Goal: Task Accomplishment & Management: Manage account settings

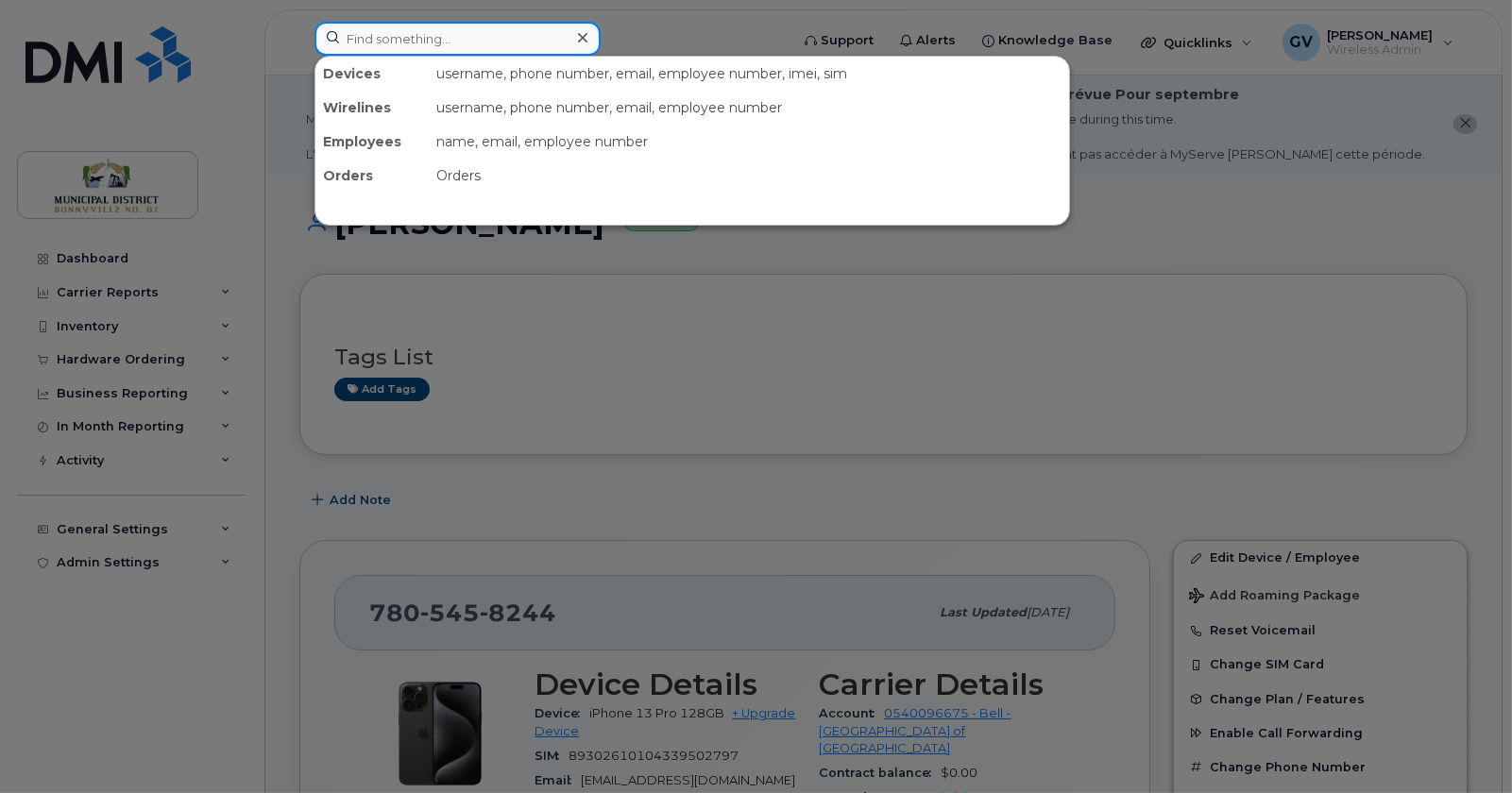
click at [366, 37] on input at bounding box center [457, 39] width 287 height 34
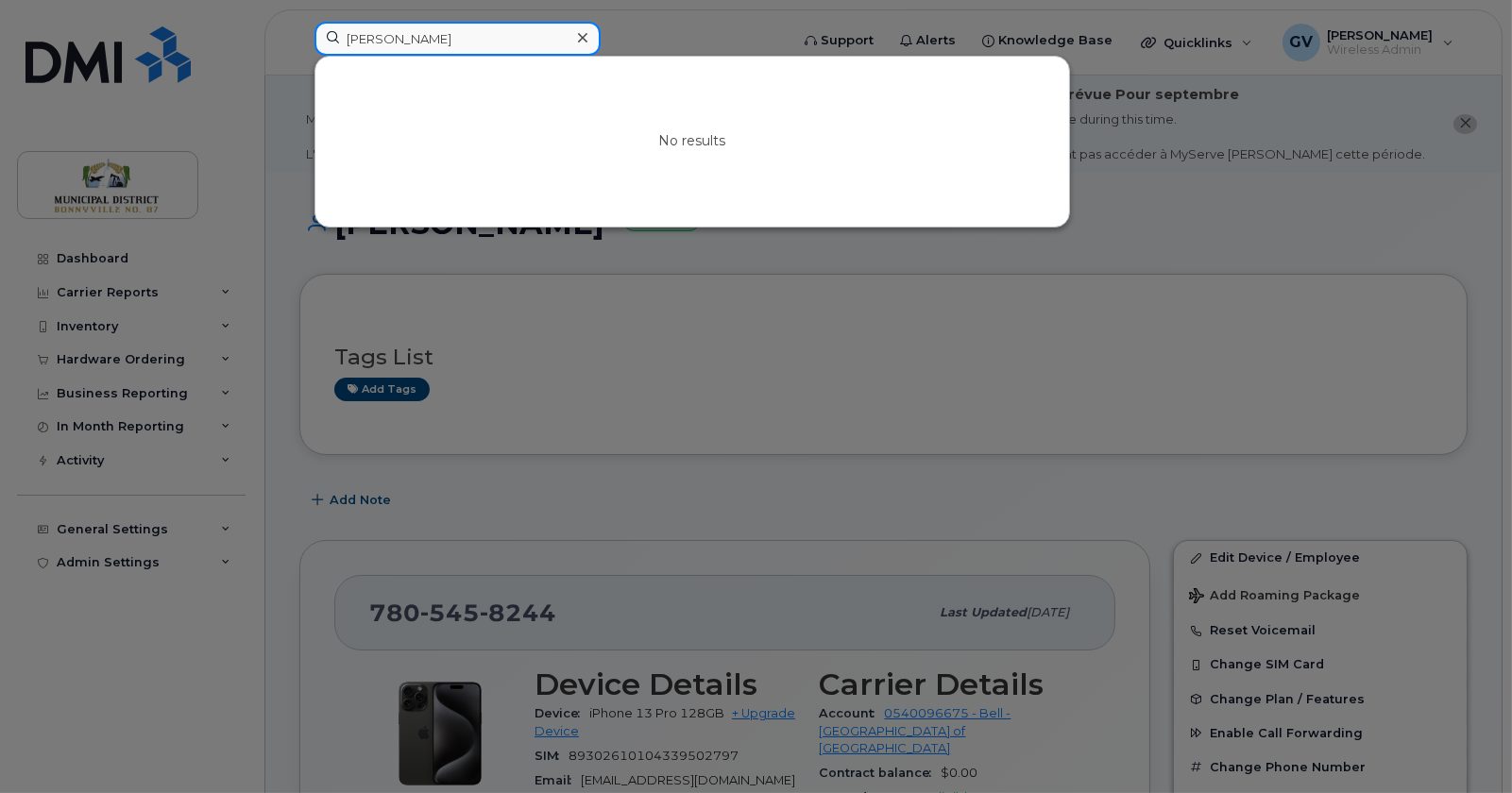
drag, startPoint x: 390, startPoint y: 40, endPoint x: 287, endPoint y: 35, distance: 103.1
click at [299, 33] on div "warren No results" at bounding box center [545, 43] width 492 height 42
type input "young"
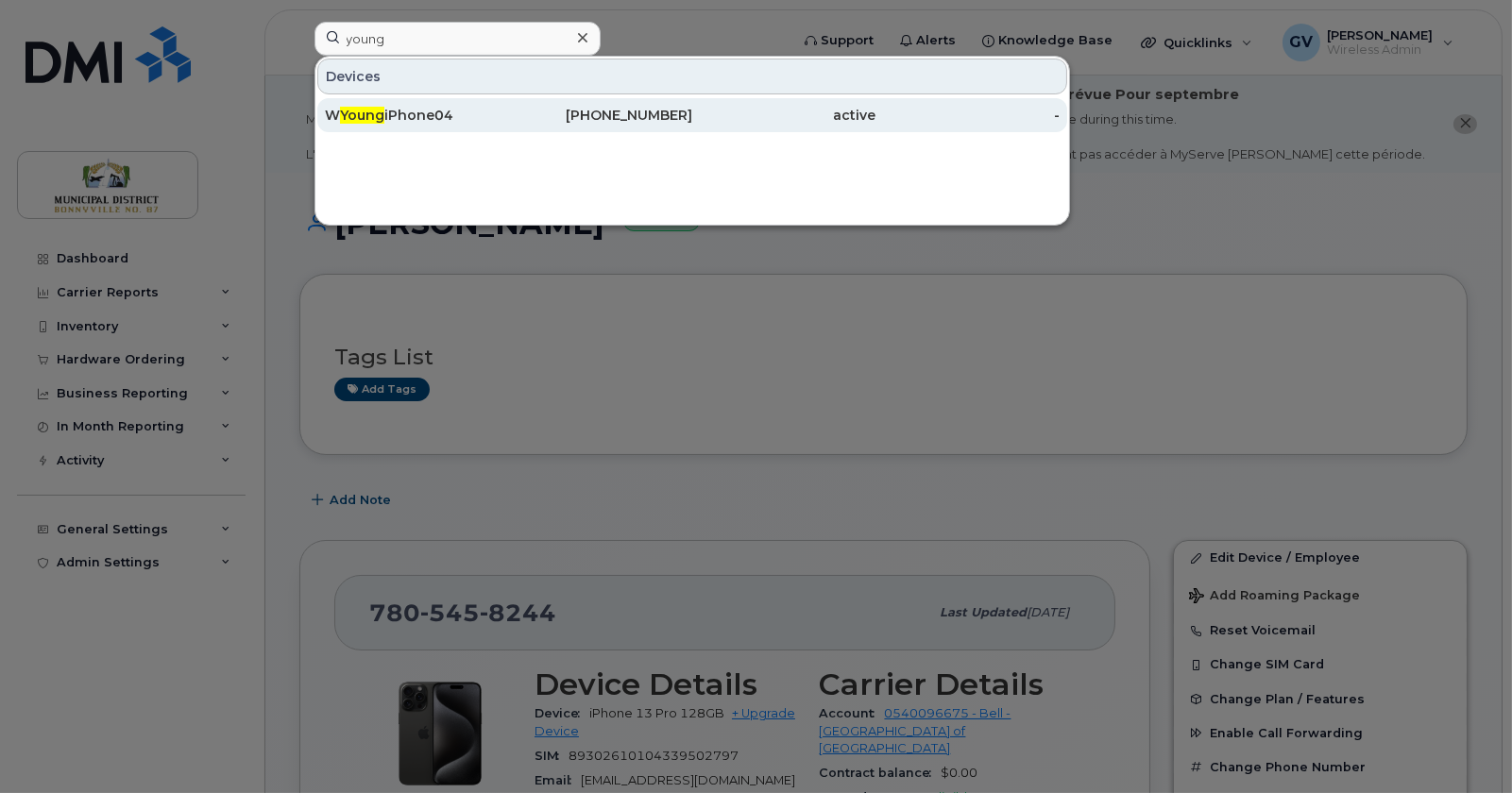
click at [426, 113] on div "W Young iPhone04" at bounding box center [417, 115] width 184 height 19
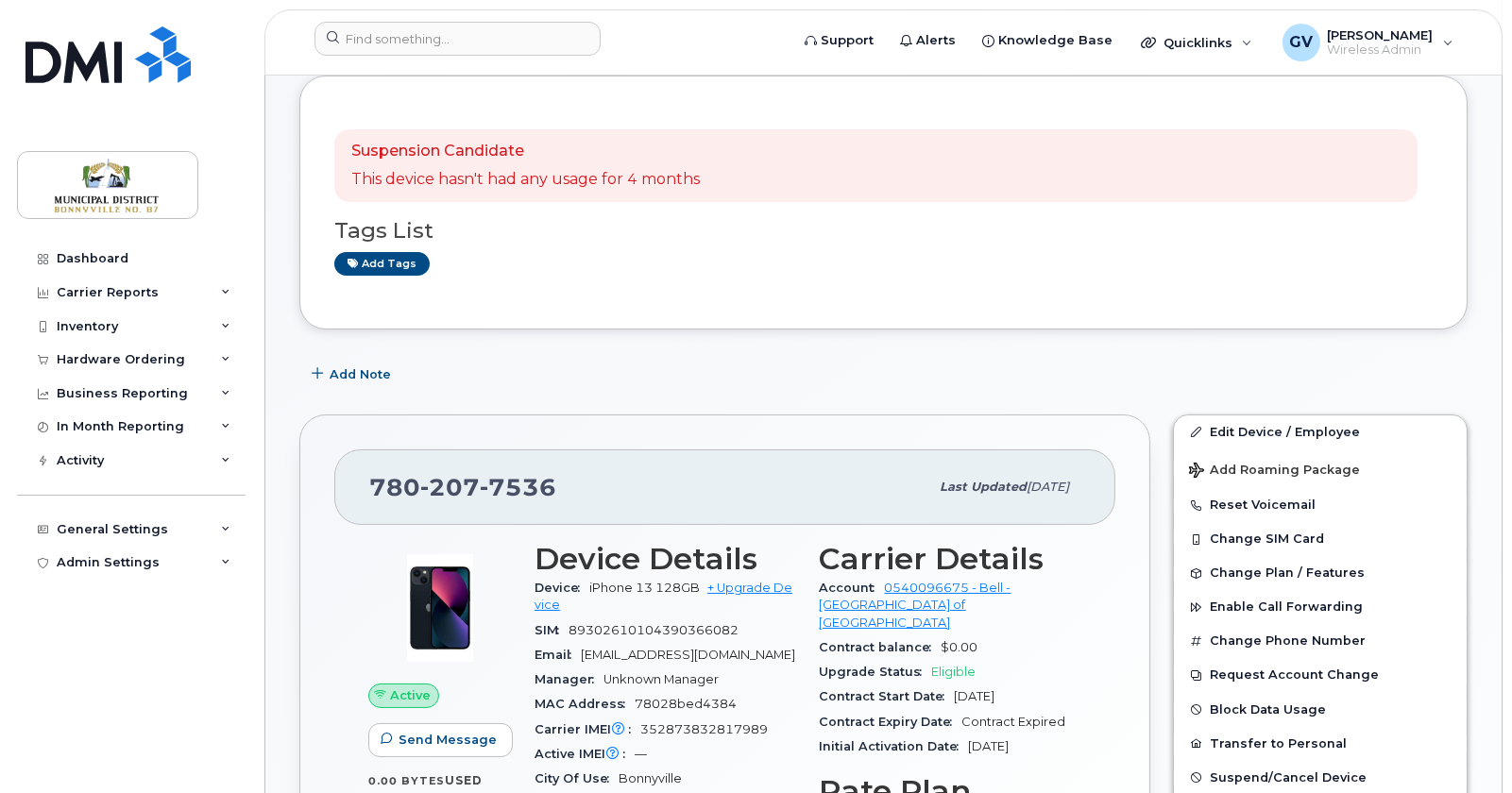
scroll to position [199, 0]
drag, startPoint x: 573, startPoint y: 495, endPoint x: 377, endPoint y: 493, distance: 196.0
click at [377, 493] on div "780 207 7536" at bounding box center [648, 486] width 559 height 40
copy span "780 207 7536"
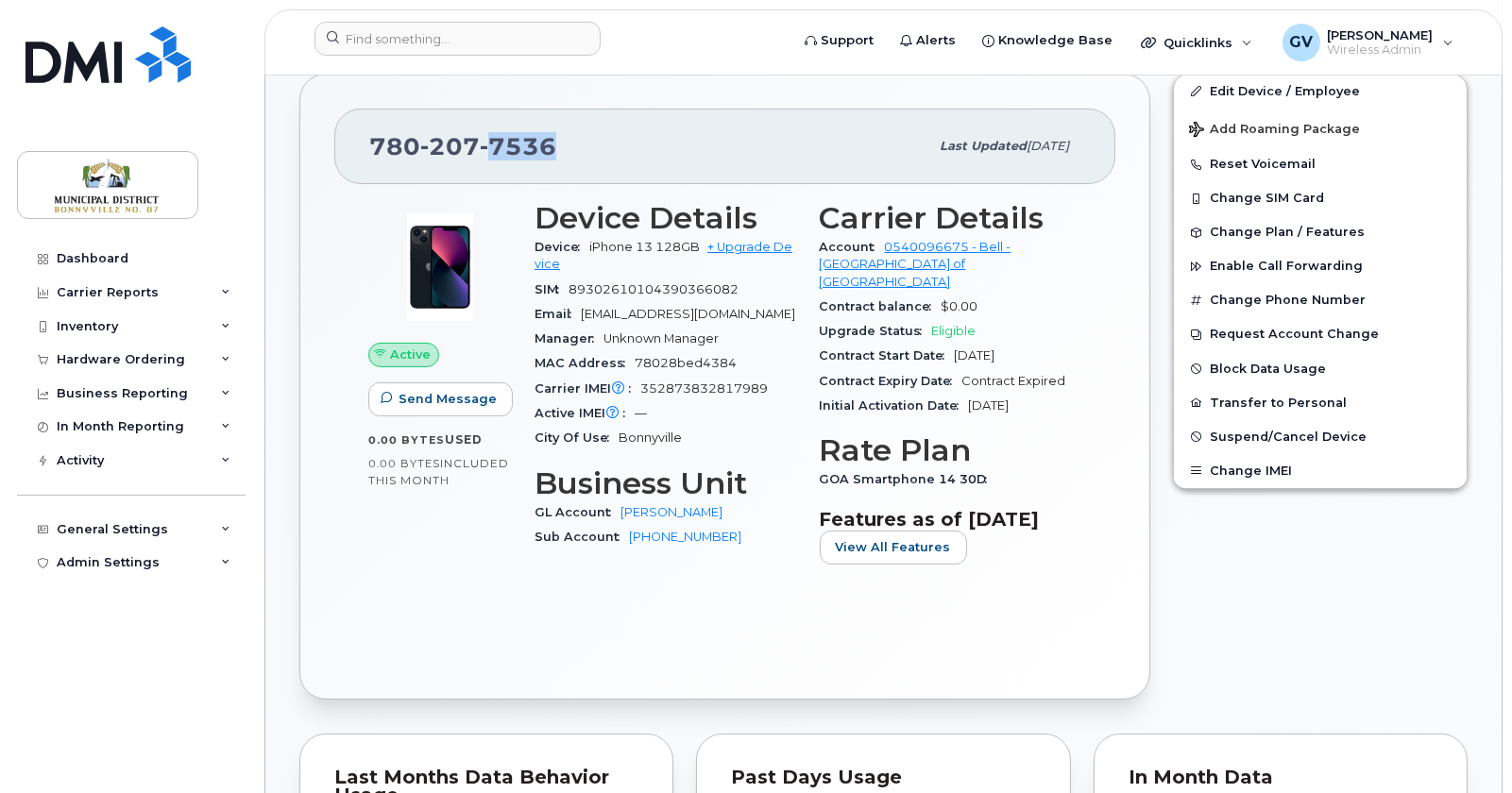
scroll to position [501, 0]
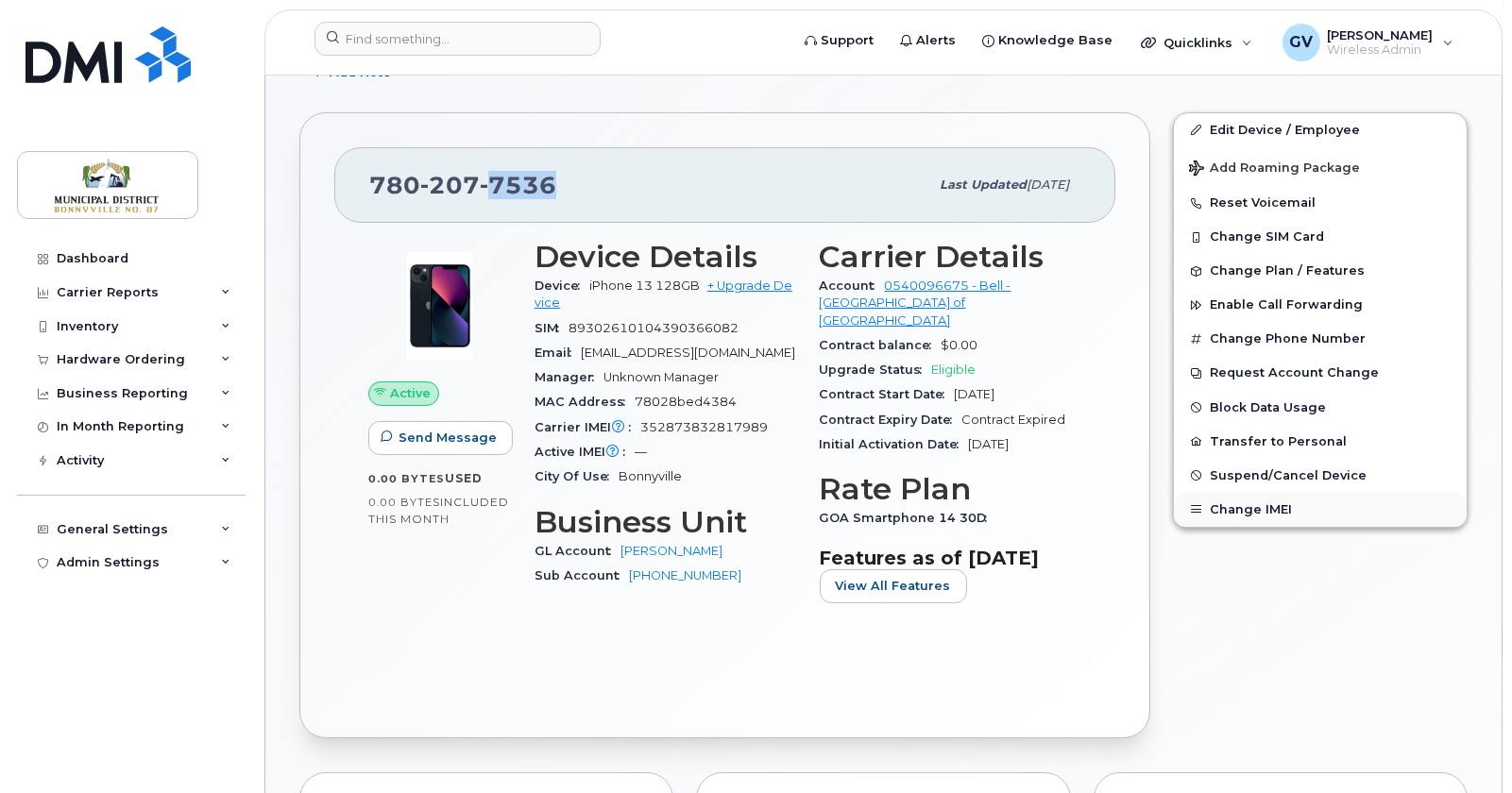
click at [1269, 518] on button "Change IMEI" at bounding box center [1320, 510] width 292 height 34
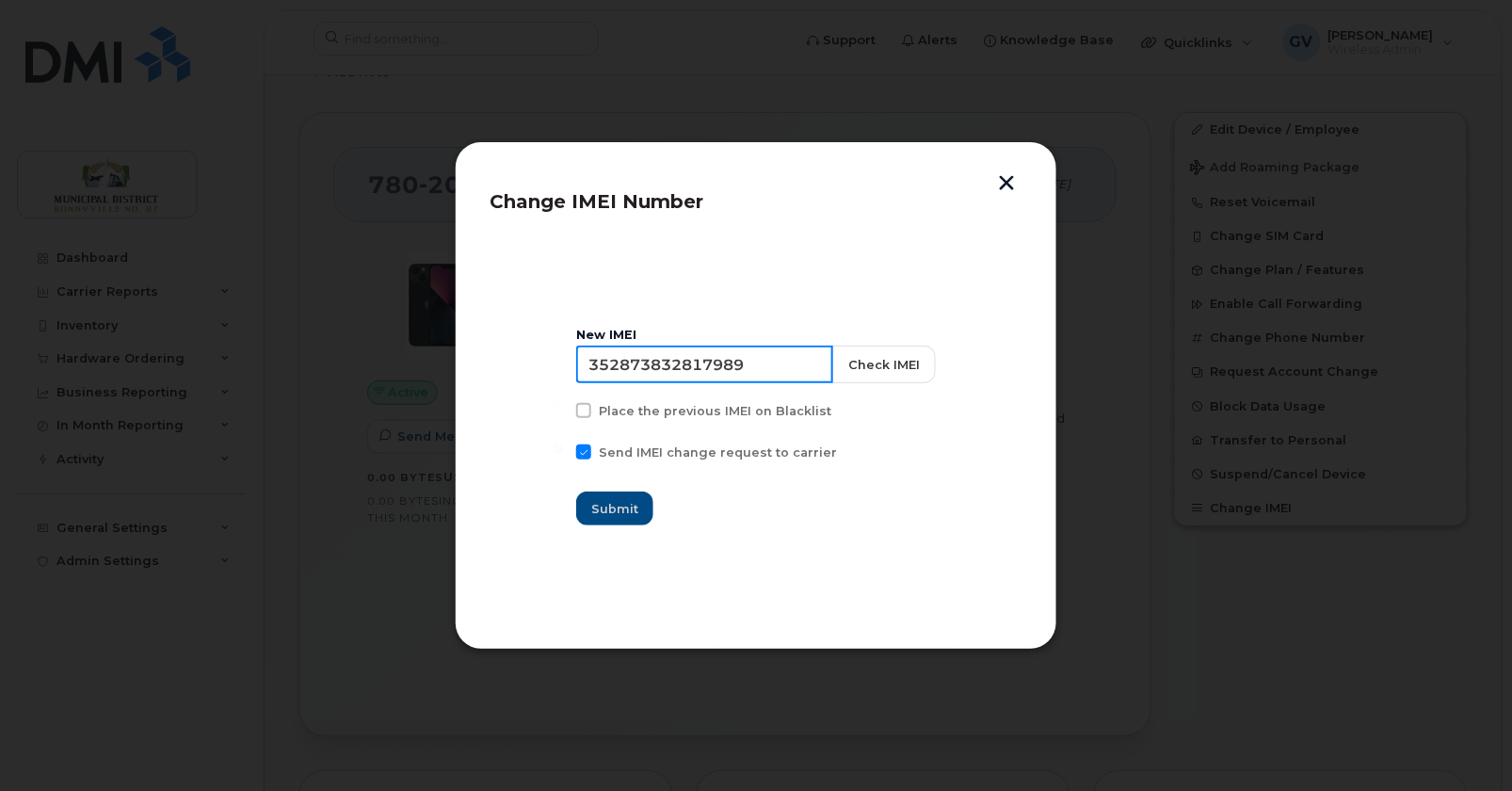
click at [724, 362] on input "352873832817989" at bounding box center [705, 364] width 257 height 38
paste input "352502307999283"
type input "352502307999283"
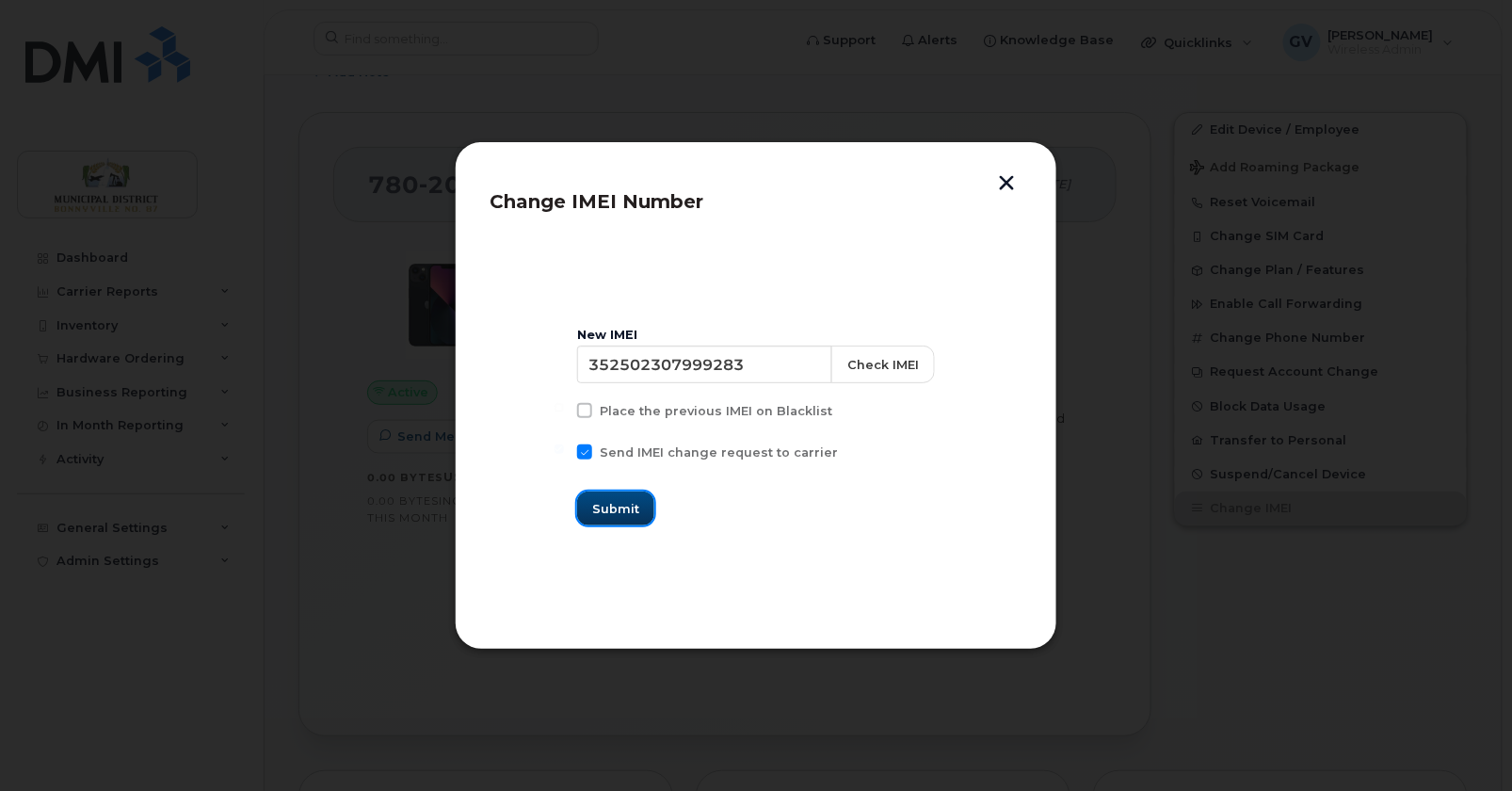
click at [640, 505] on span "Submit" at bounding box center [616, 509] width 47 height 18
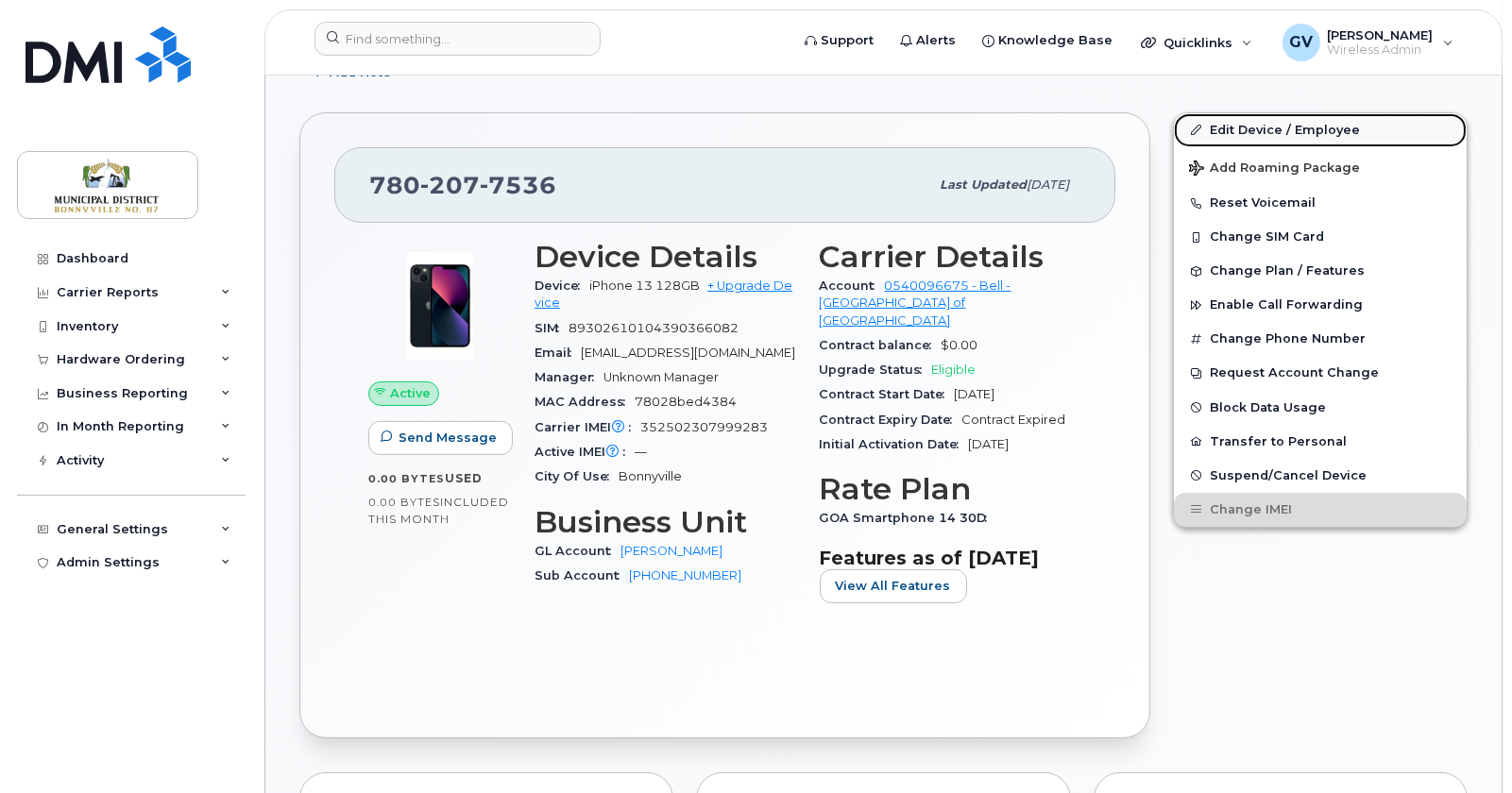
click at [1274, 125] on link "Edit Device / Employee" at bounding box center [1320, 130] width 292 height 34
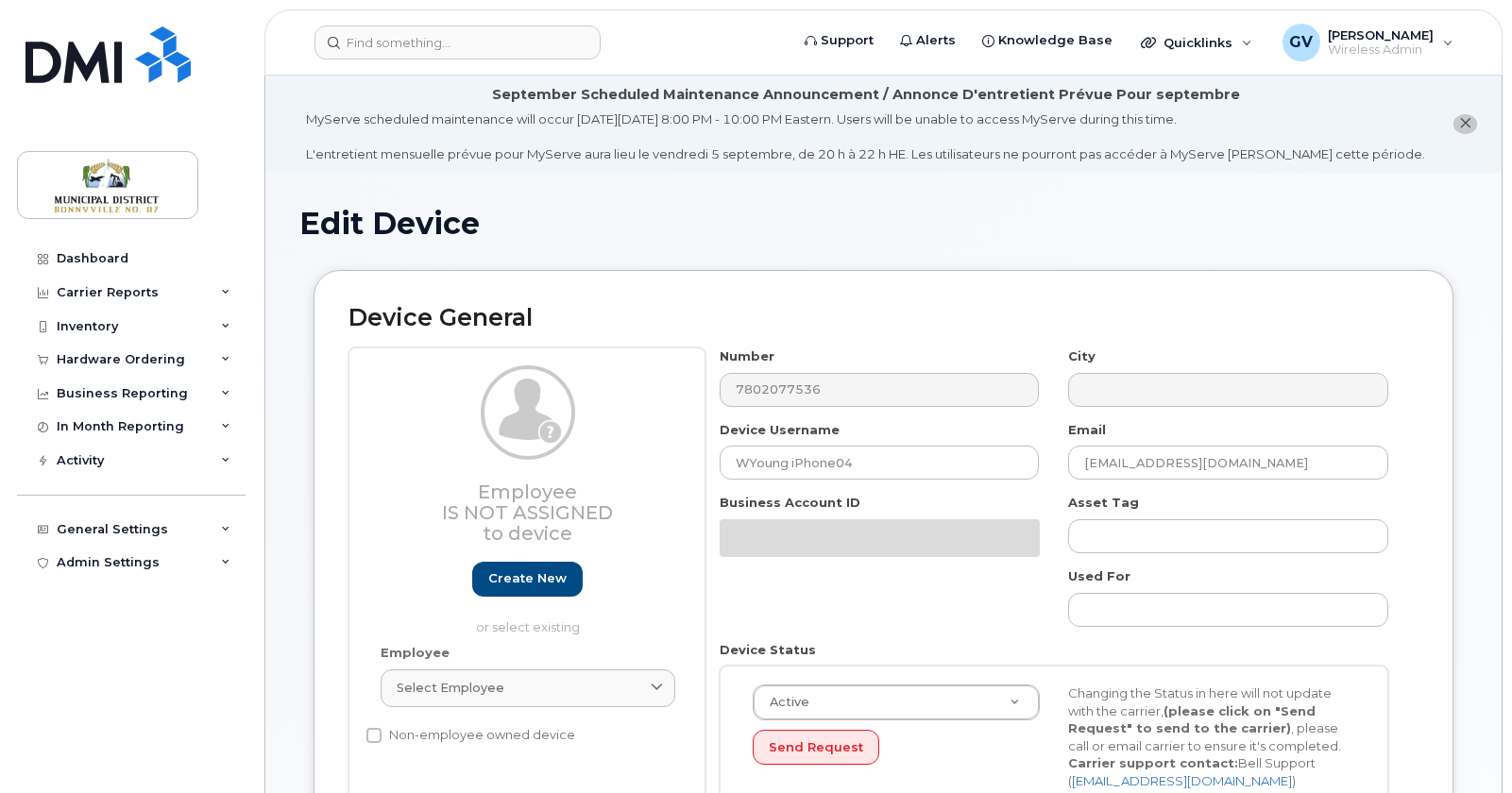
select select "1970969"
select select "1970977"
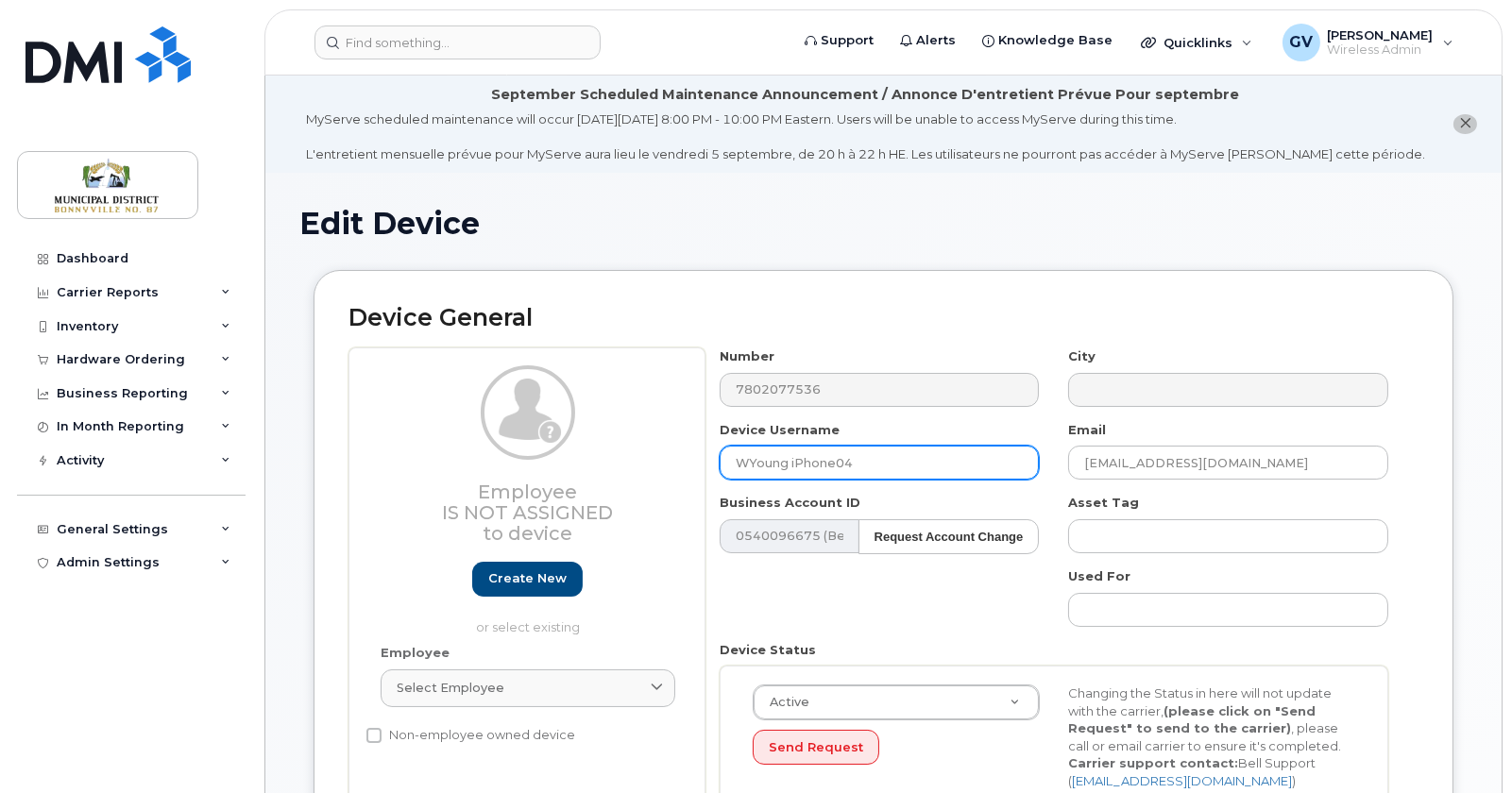
click at [865, 465] on input "WYoung iPhone04" at bounding box center [879, 462] width 320 height 34
click at [807, 454] on input "WYoung iPhone04" at bounding box center [879, 462] width 320 height 34
click at [893, 461] on input "WYoung iPhone04" at bounding box center [879, 462] width 320 height 34
click at [764, 462] on input "WYoung iPhone04" at bounding box center [879, 462] width 320 height 34
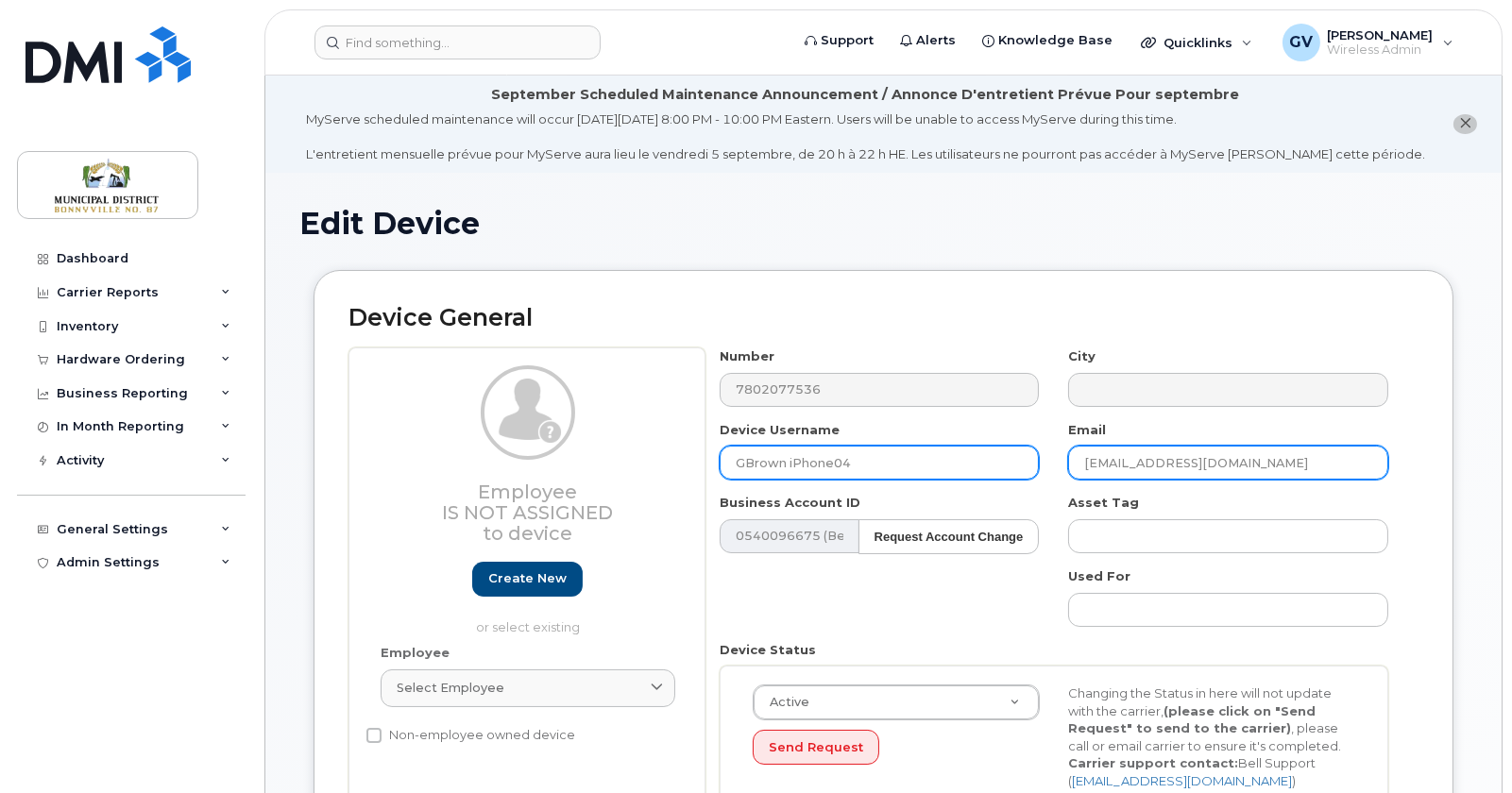
type input "GBrown iPhone04"
click at [1110, 465] on input "wyoung@md.bonnyville.ab.ca" at bounding box center [1227, 462] width 320 height 34
type input "gbrown@md.bonnyville.ab.ca"
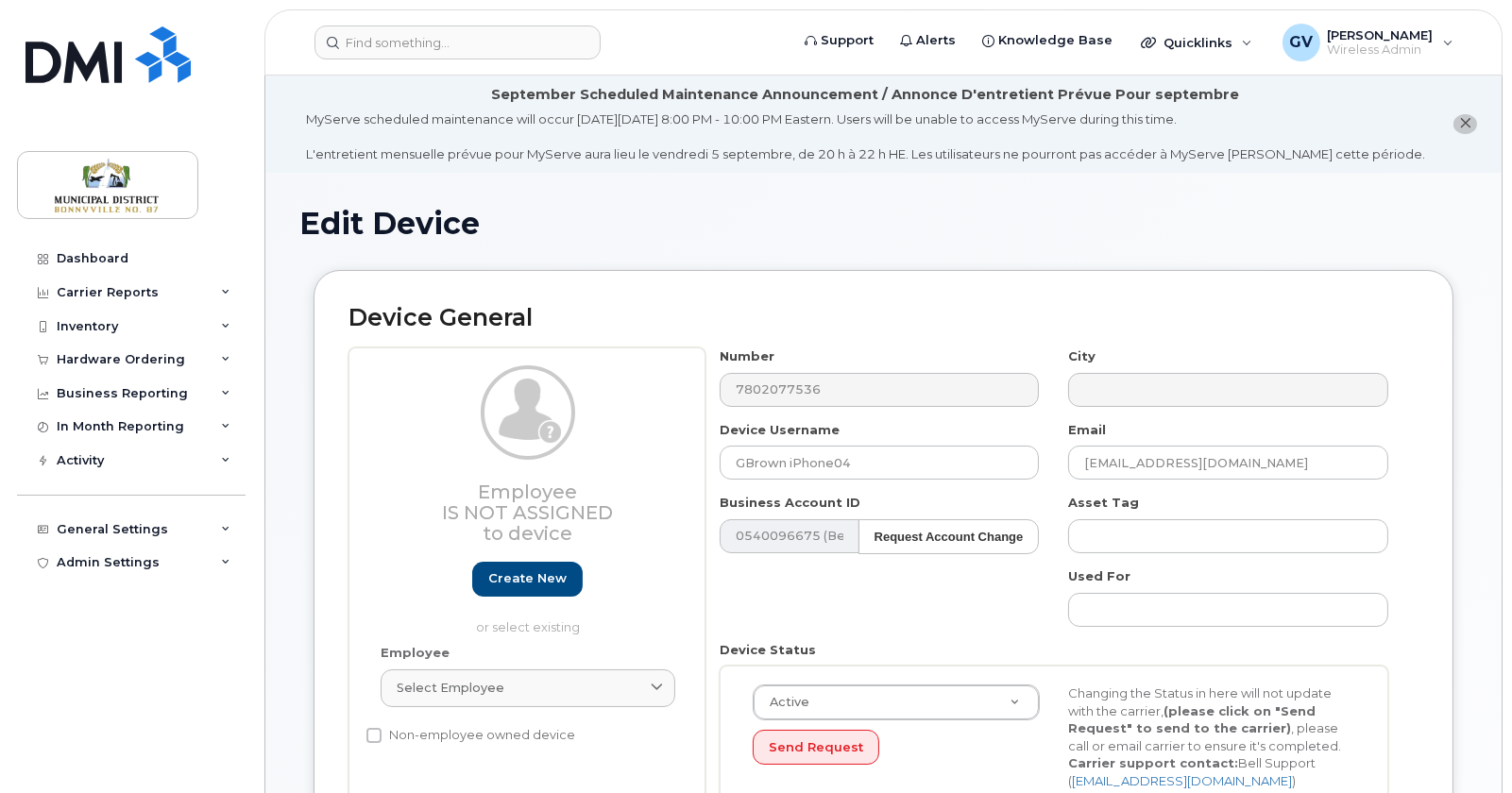
click at [1434, 465] on div "Device General Employee Is not assigned to device Create new or select existing…" at bounding box center [882, 563] width 1139 height 588
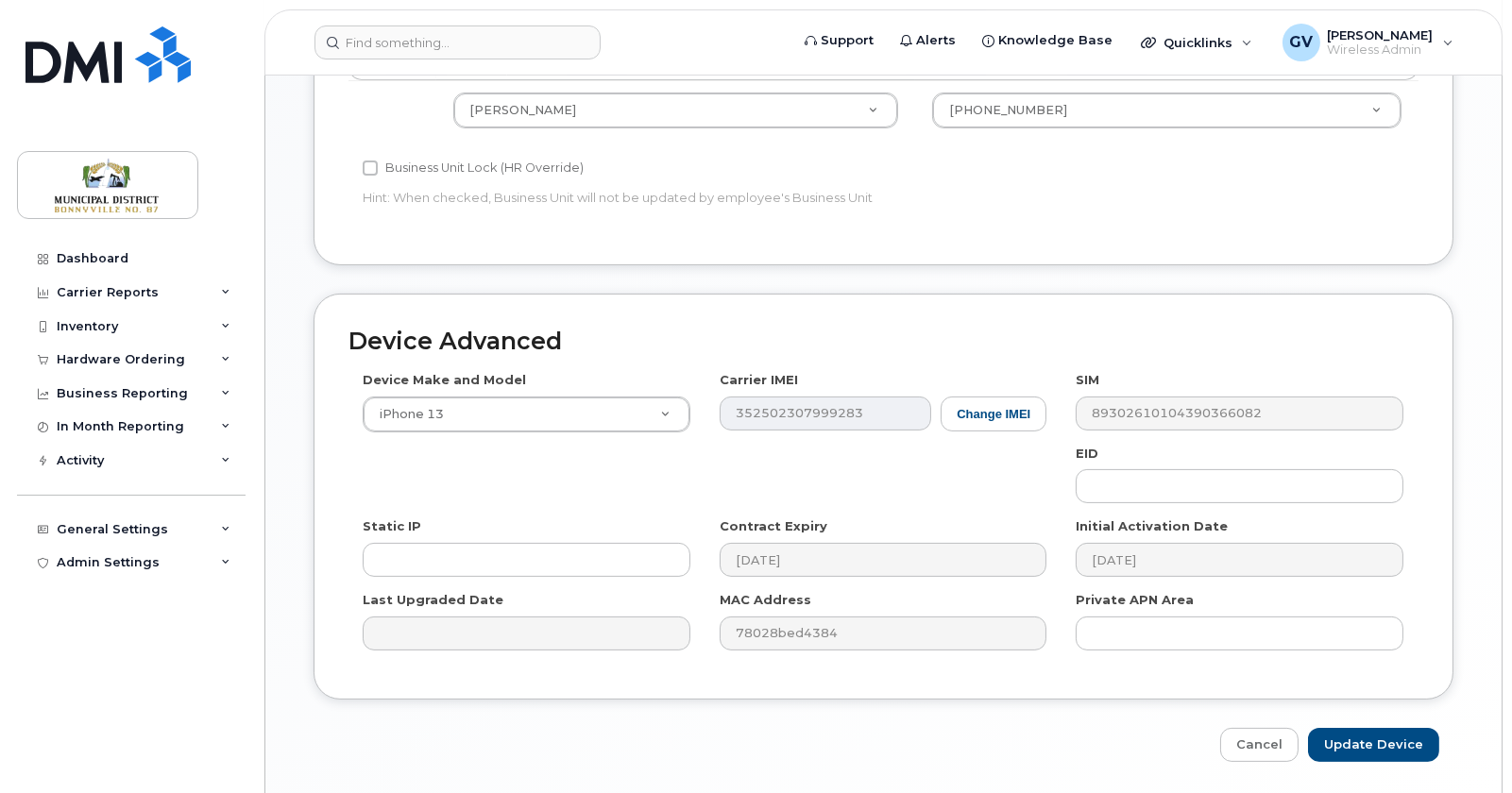
scroll to position [982, 0]
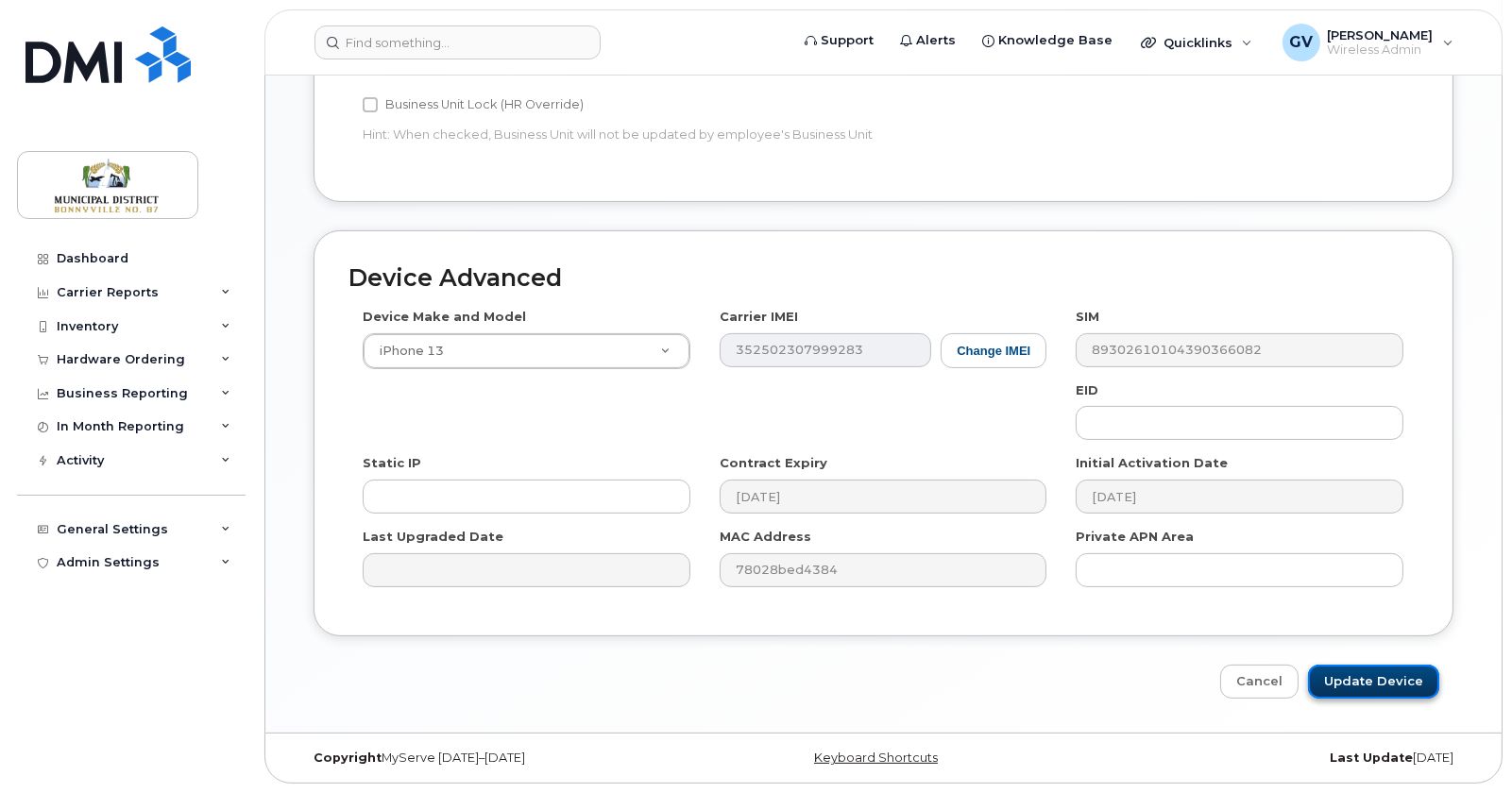
click at [1389, 674] on input "Update Device" at bounding box center [1373, 681] width 131 height 35
type input "Saving..."
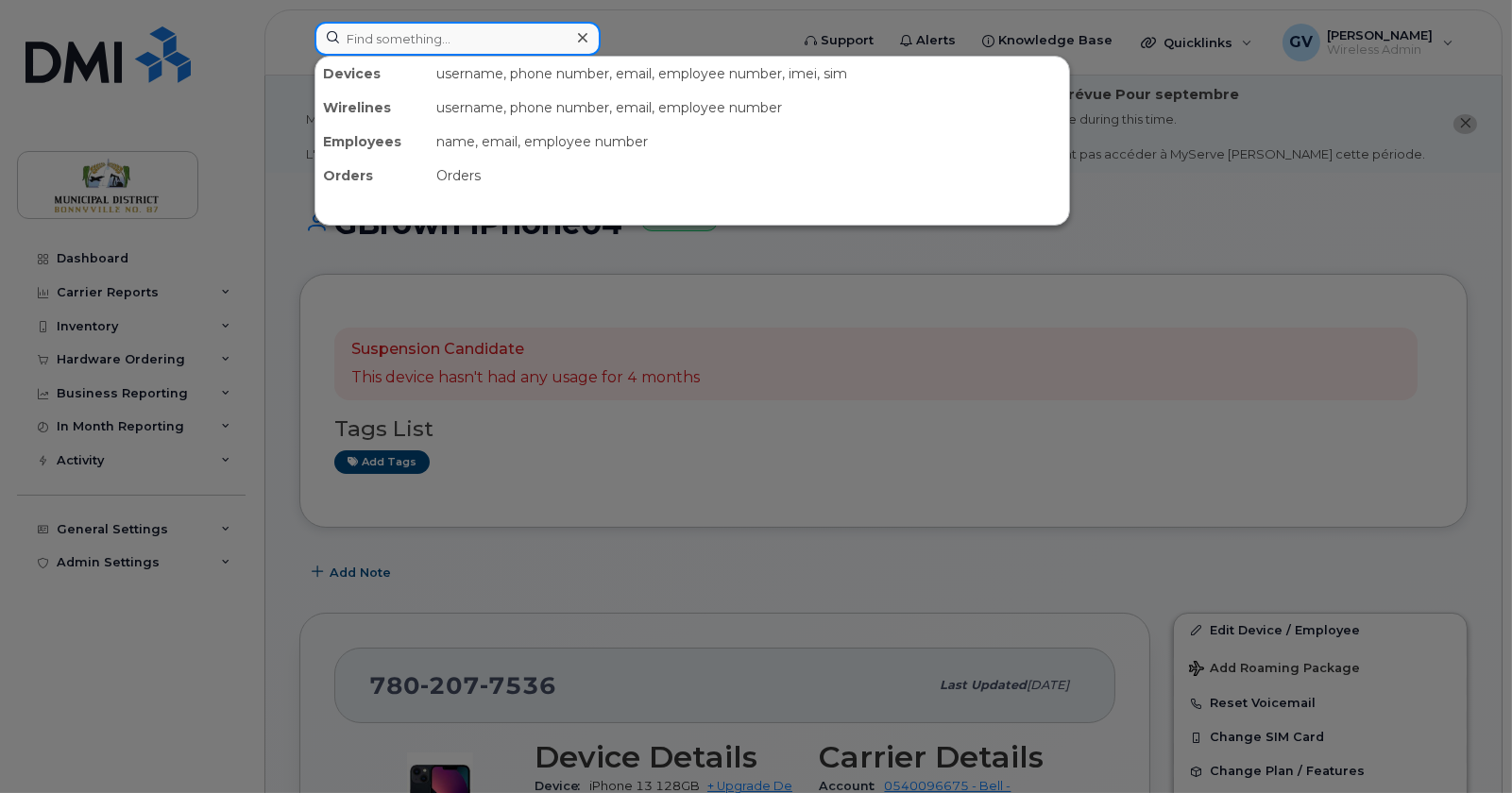
click at [415, 37] on input at bounding box center [457, 39] width 287 height 34
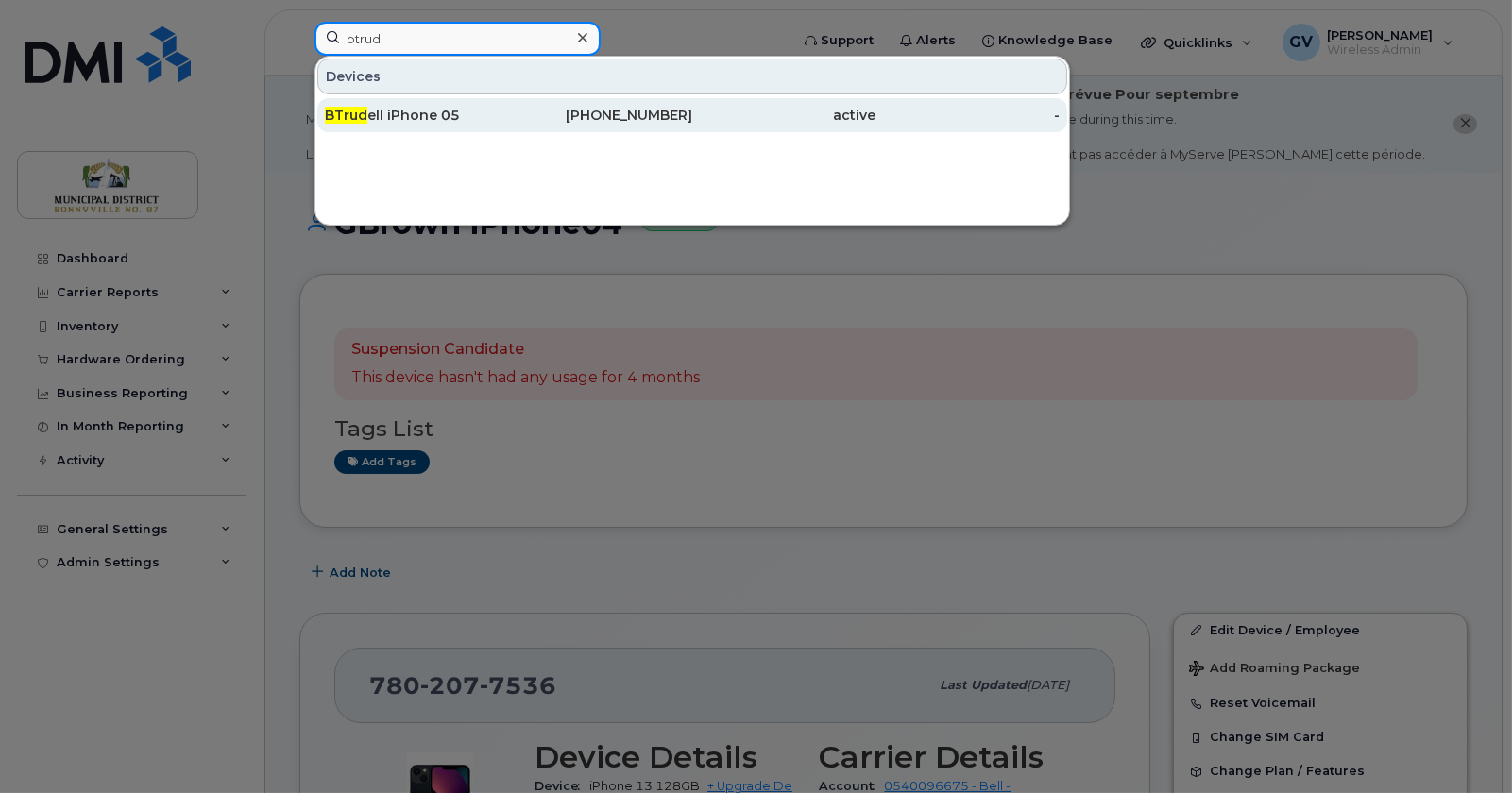
type input "btrud"
click at [408, 108] on div "BTrud ell iPhone 05" at bounding box center [417, 115] width 184 height 19
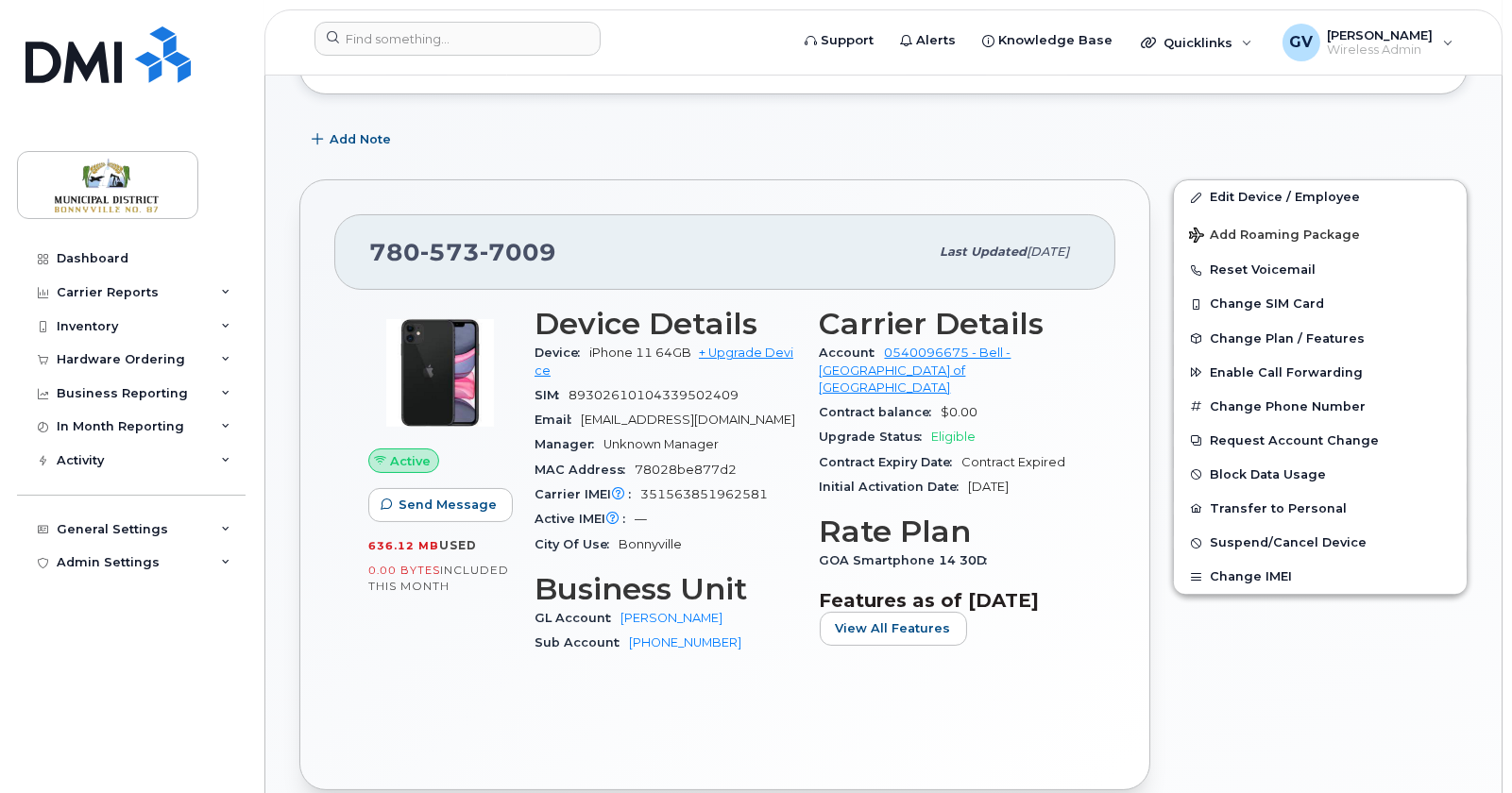
scroll to position [468, 0]
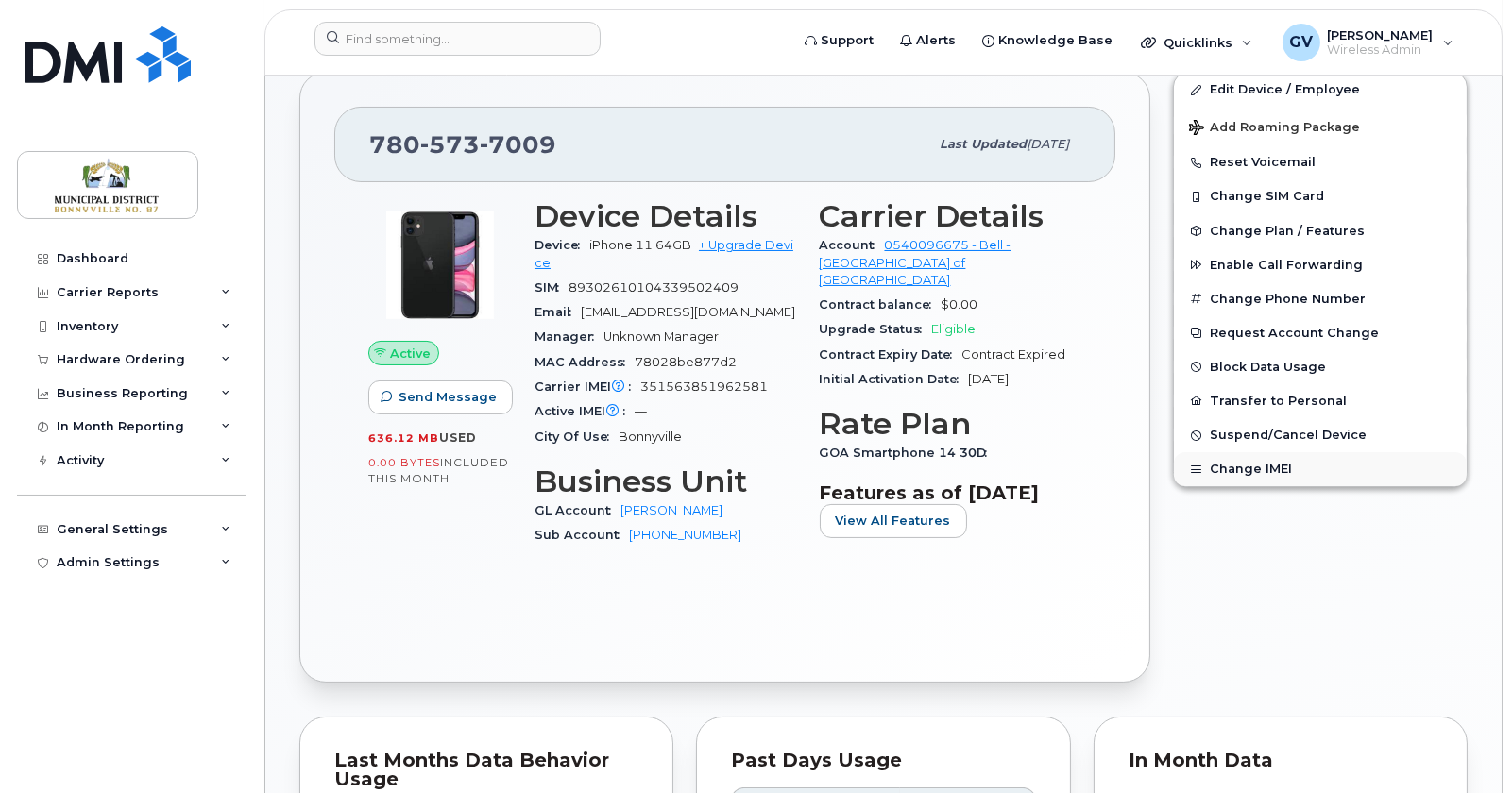
click at [1264, 470] on button "Change IMEI" at bounding box center [1320, 469] width 292 height 34
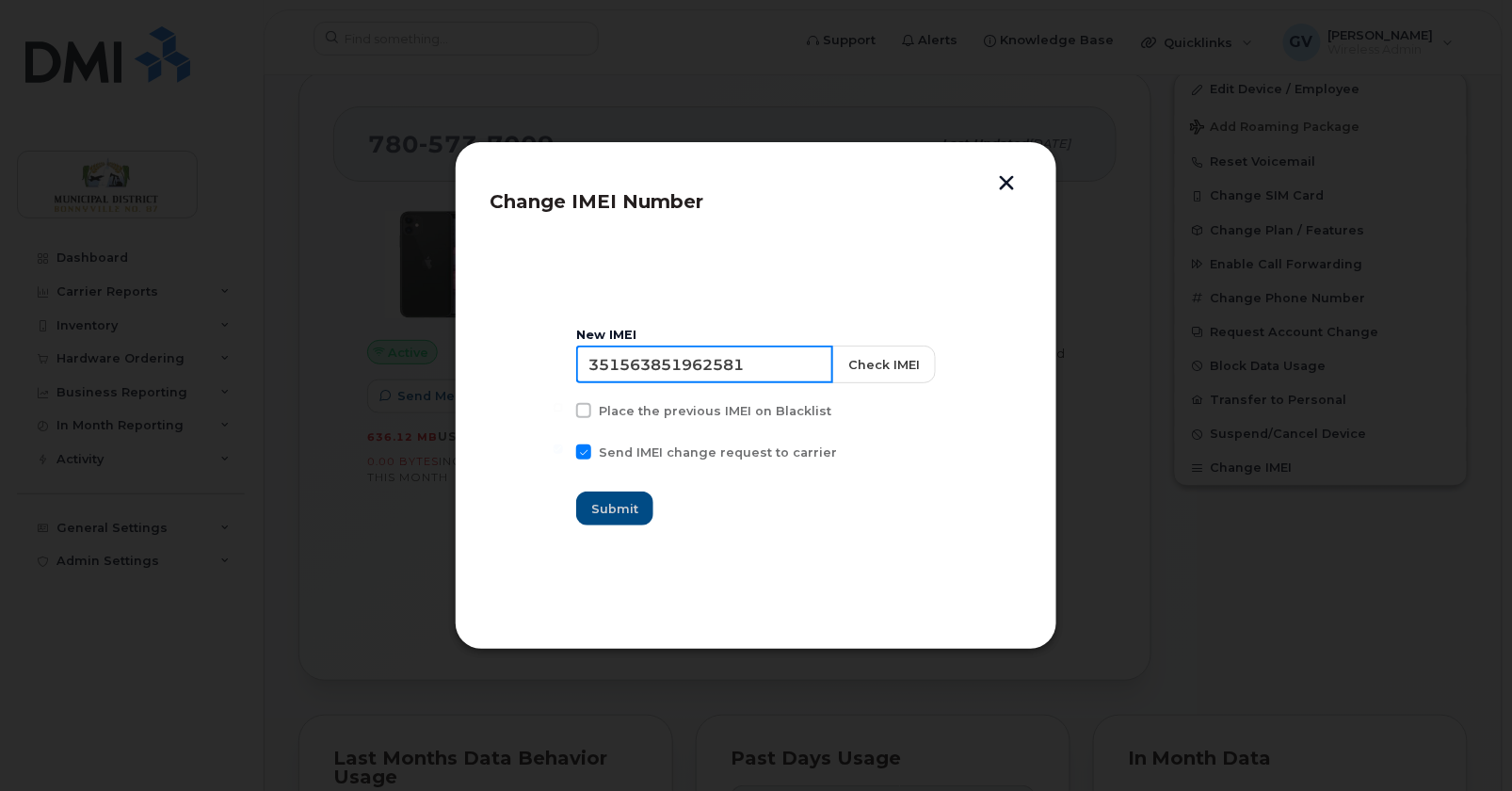
click at [722, 365] on input "351563851962581" at bounding box center [705, 364] width 257 height 38
paste input "350417990418305"
type input "350417990418305"
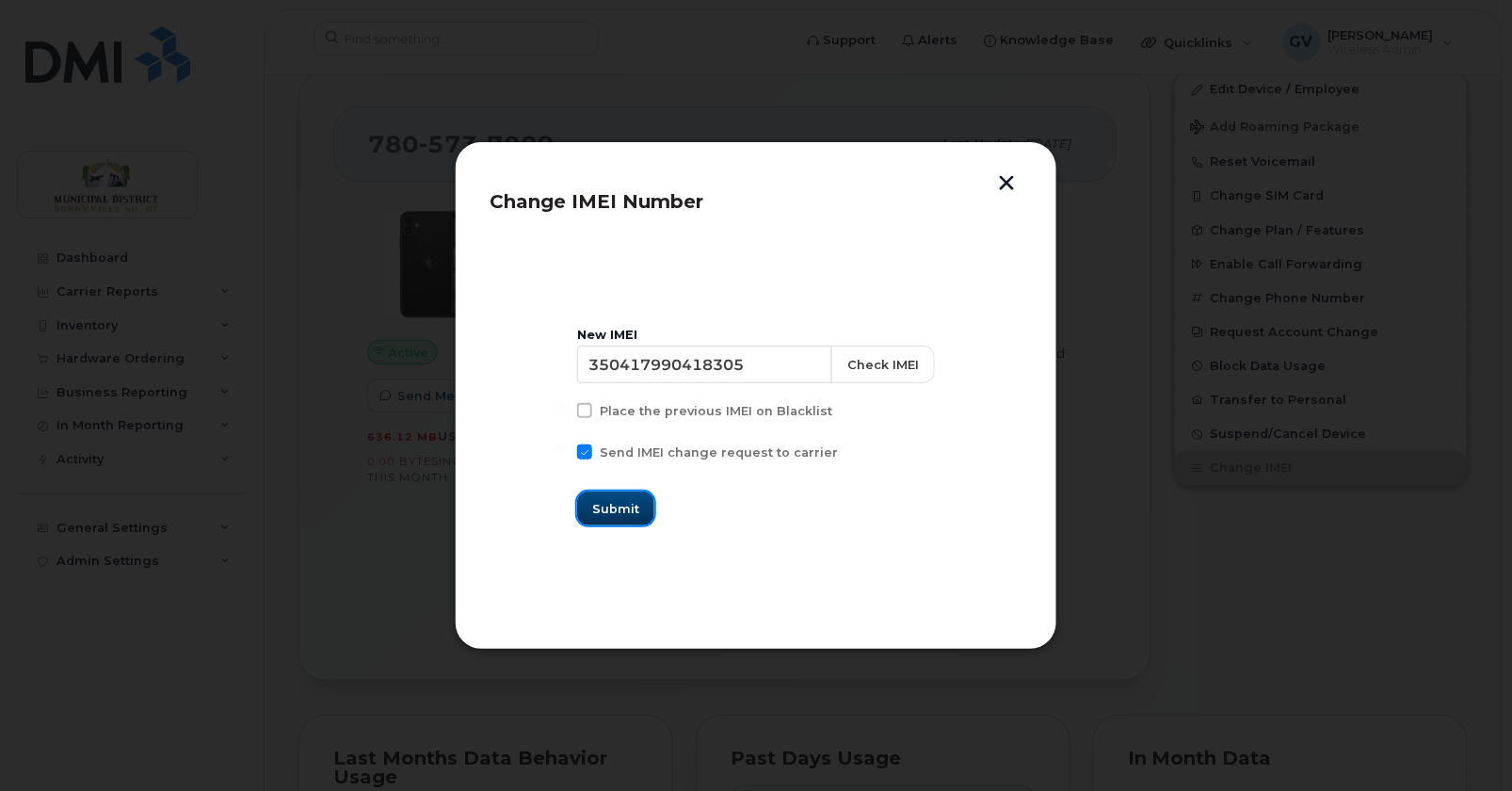
click at [640, 501] on span "Submit" at bounding box center [616, 509] width 47 height 18
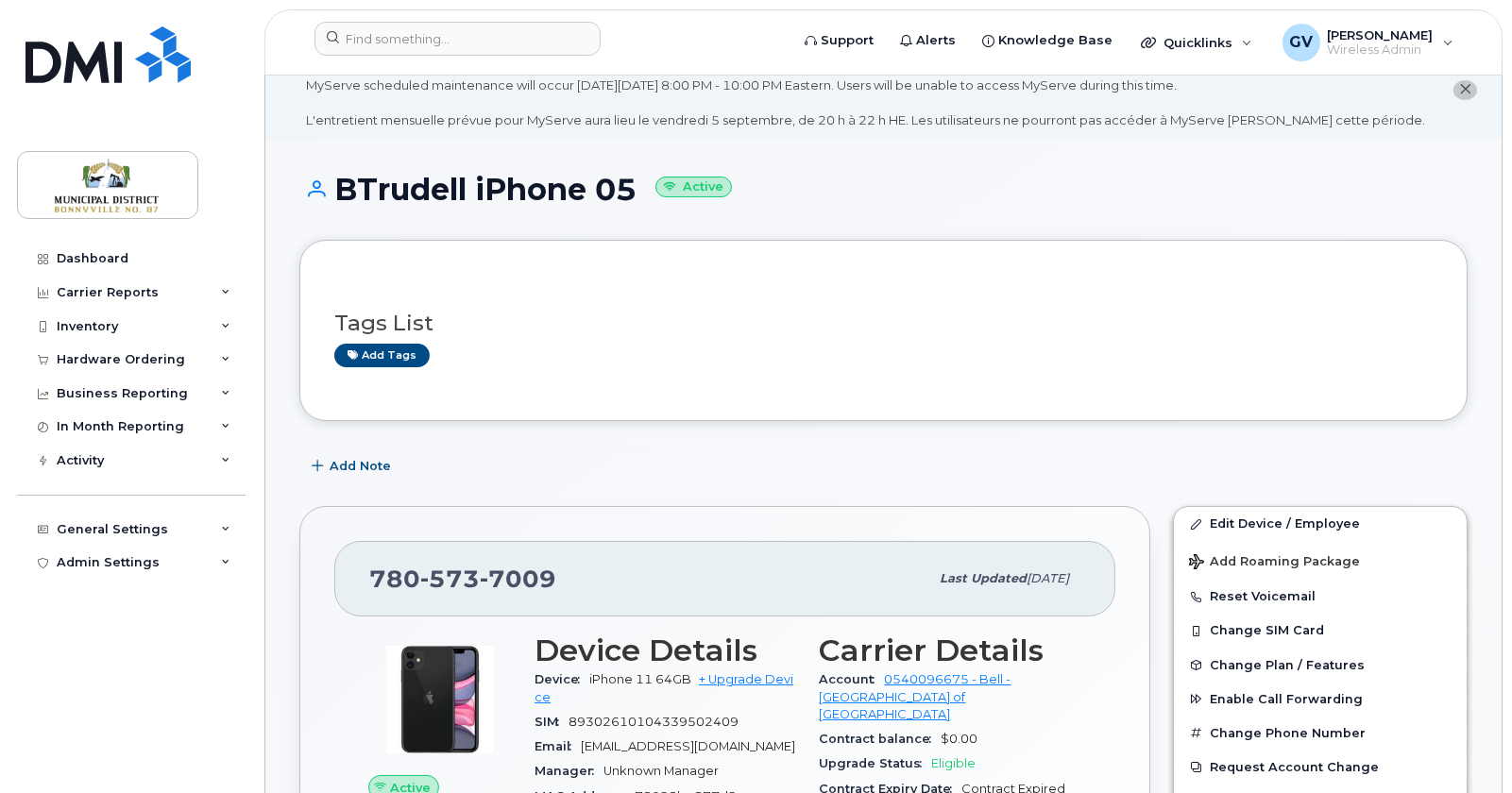
scroll to position [0, 0]
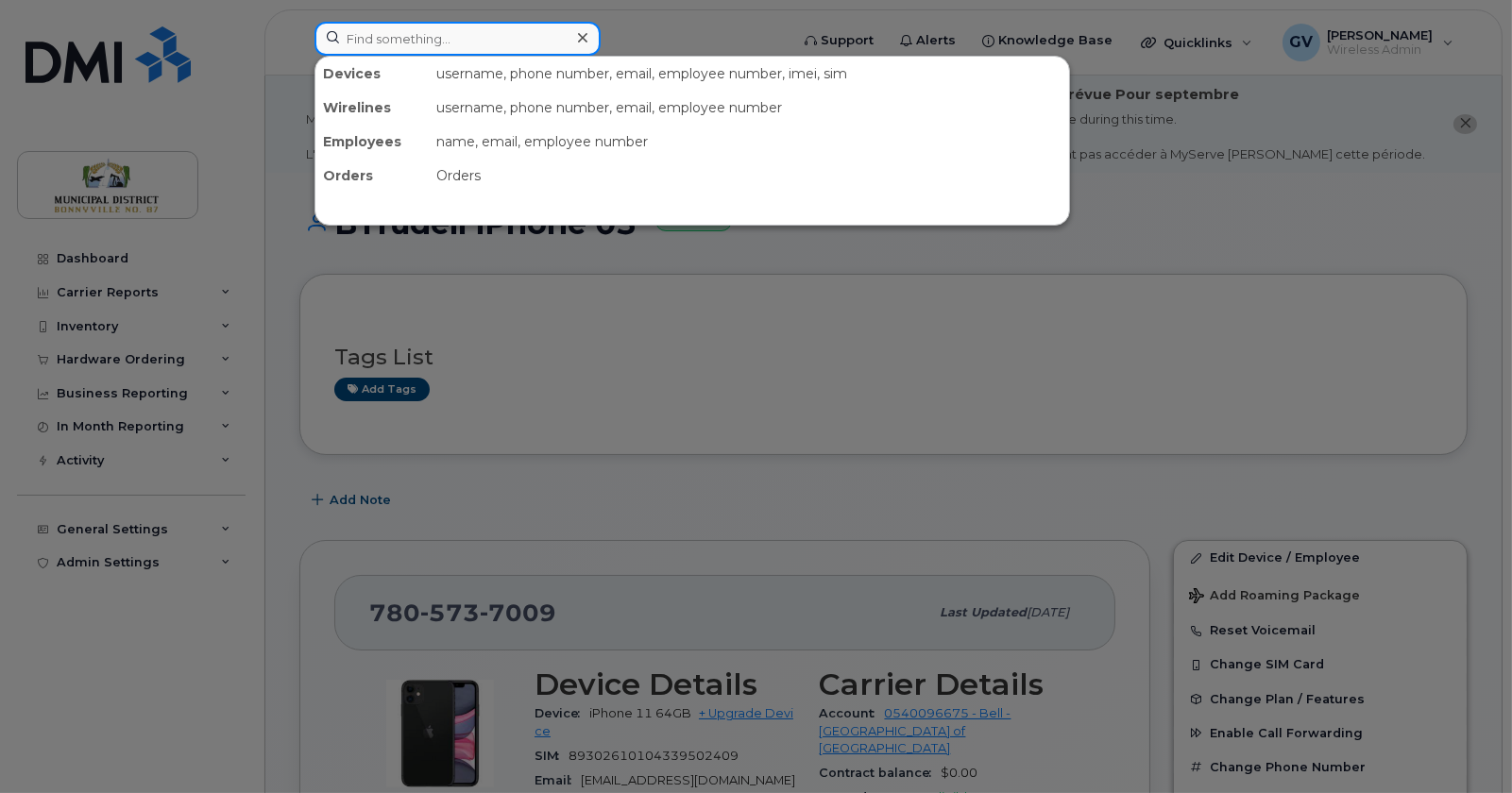
click at [451, 42] on input at bounding box center [457, 39] width 287 height 34
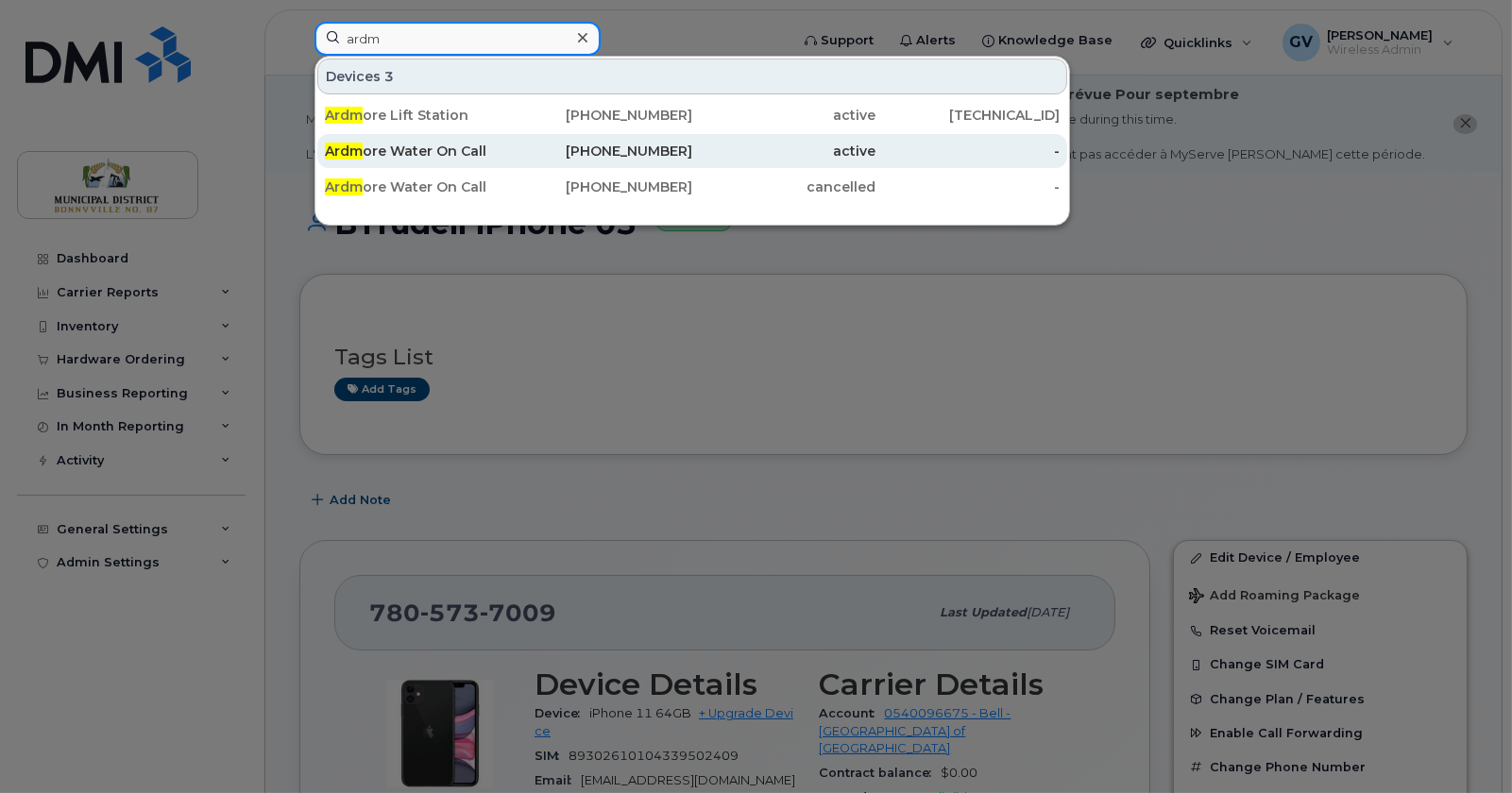
type input "ardm"
click at [427, 147] on div "Ardm ore Water On Call" at bounding box center [417, 151] width 184 height 19
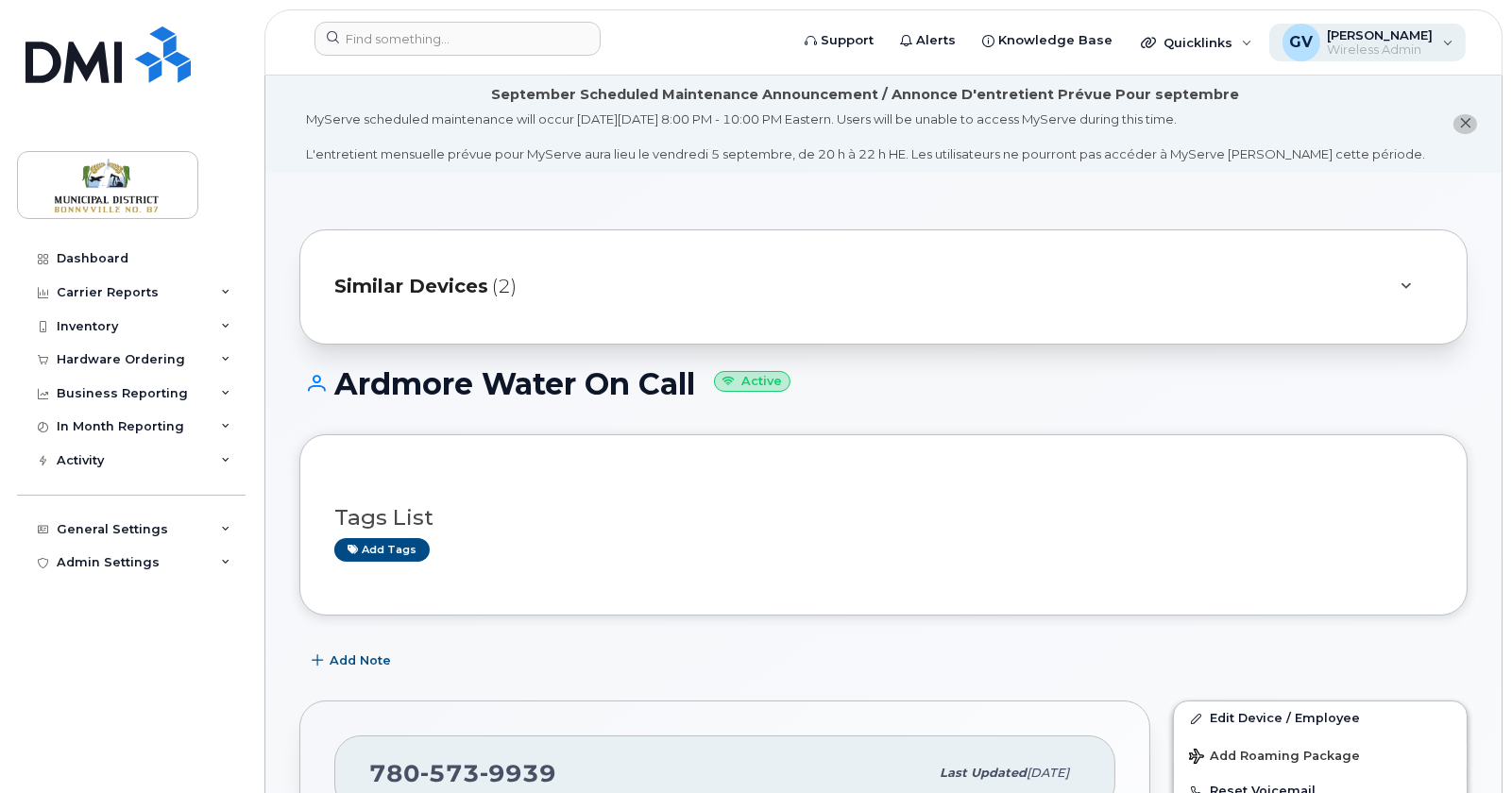
click at [1440, 48] on div "GV Gerry Valenzuela Wireless Admin" at bounding box center [1367, 43] width 197 height 38
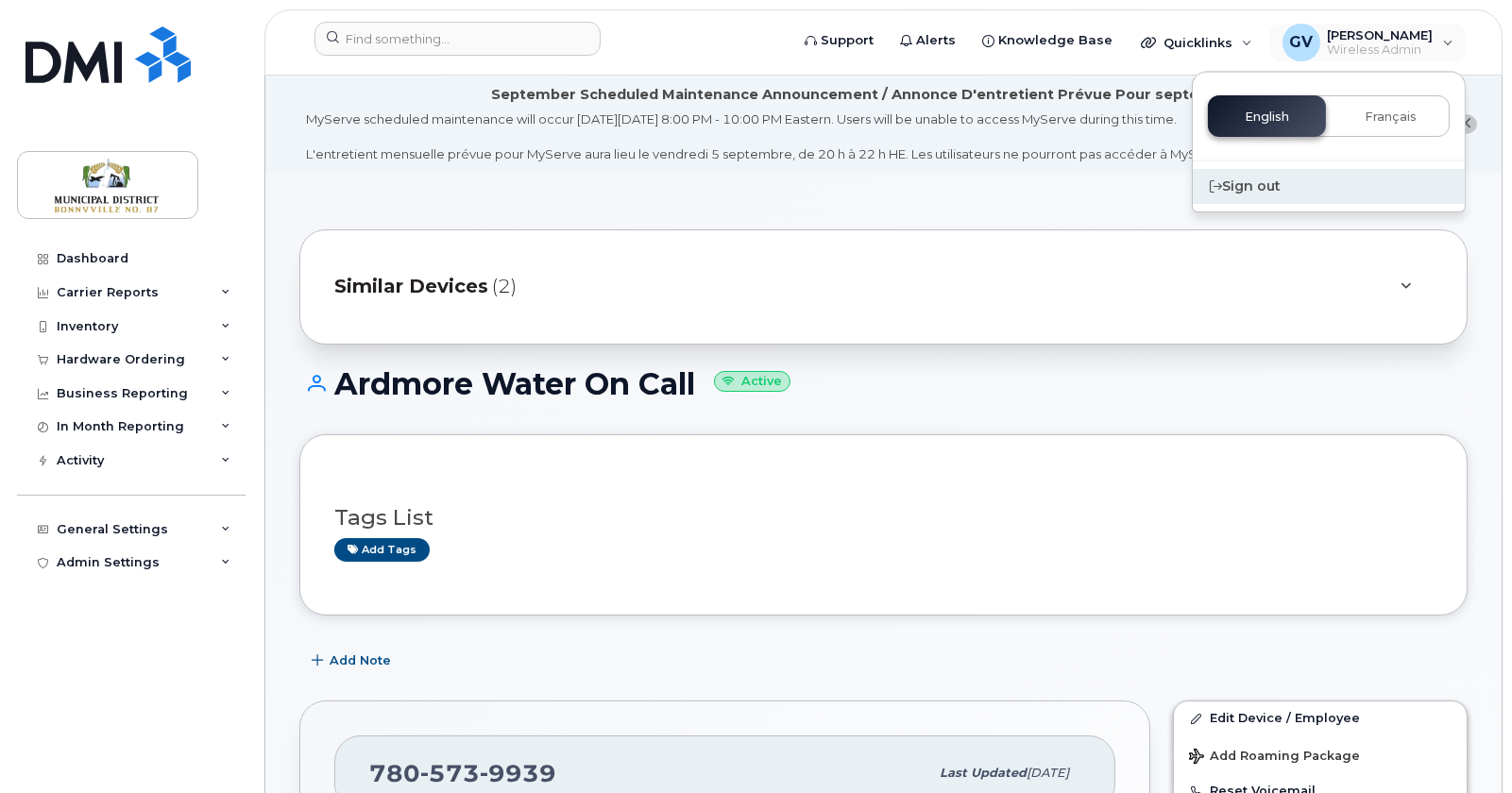
click at [1262, 185] on div "Sign out" at bounding box center [1329, 185] width 272 height 35
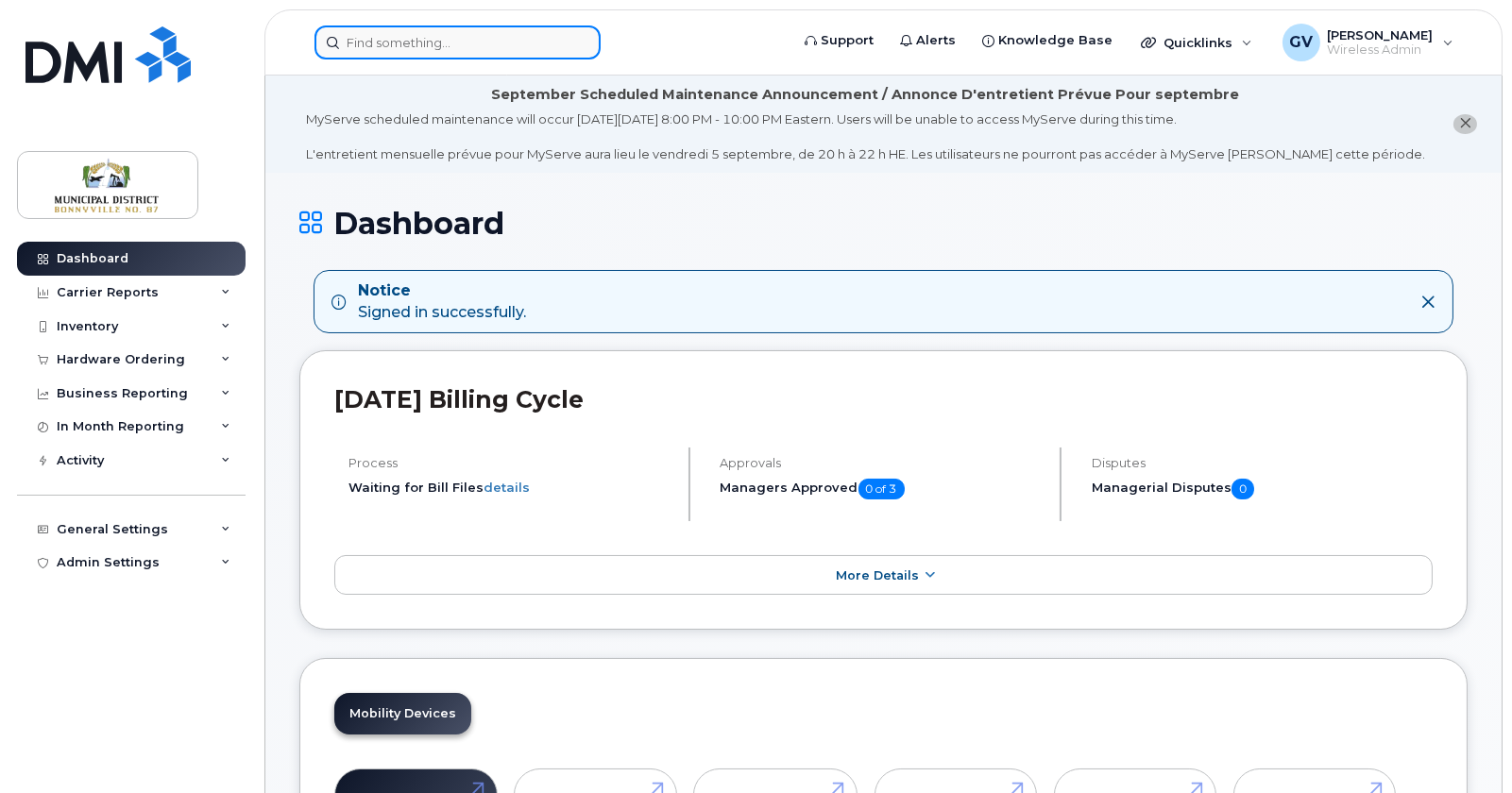
click at [510, 37] on input at bounding box center [457, 43] width 287 height 34
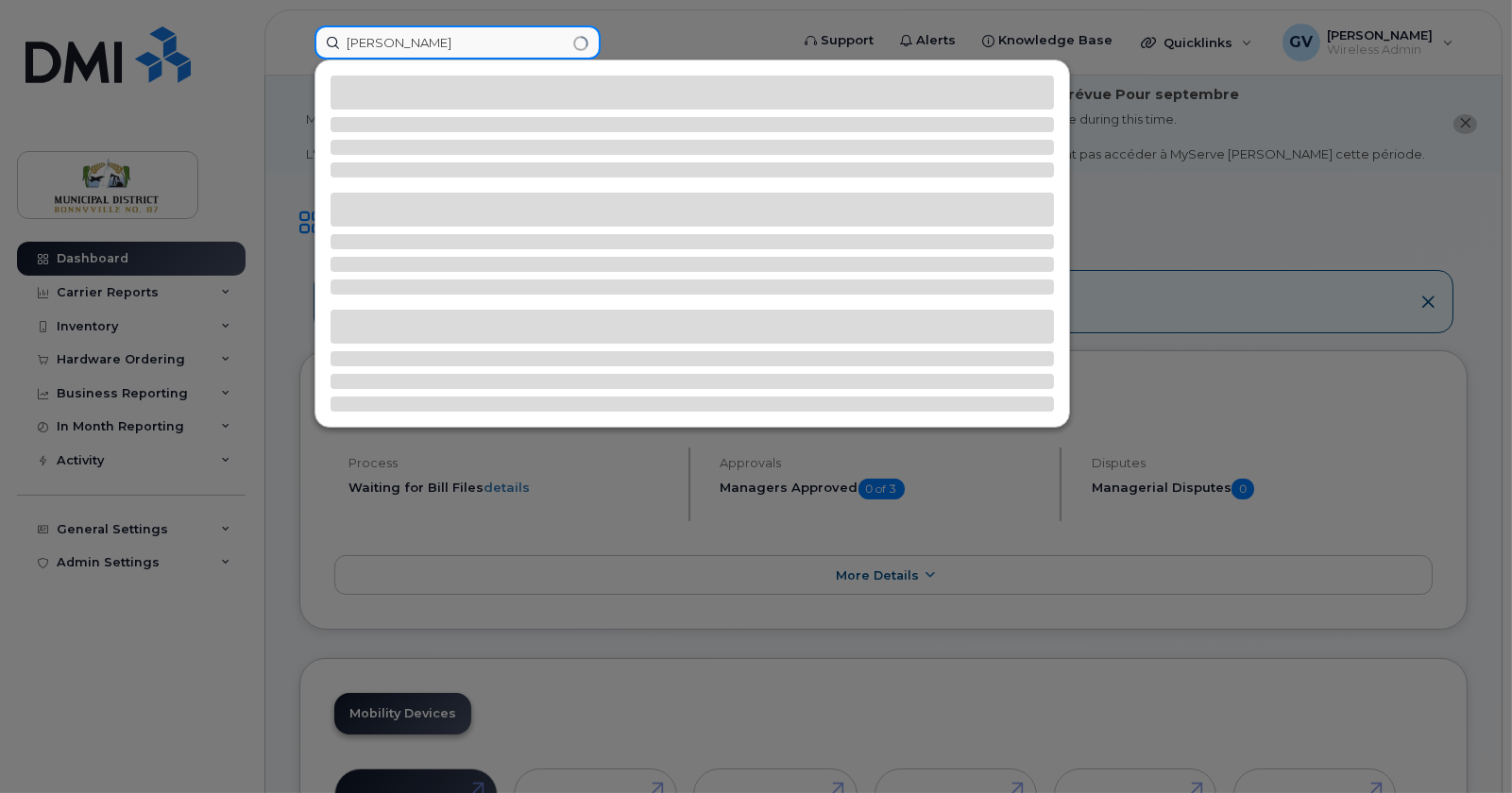
type input "[PERSON_NAME]"
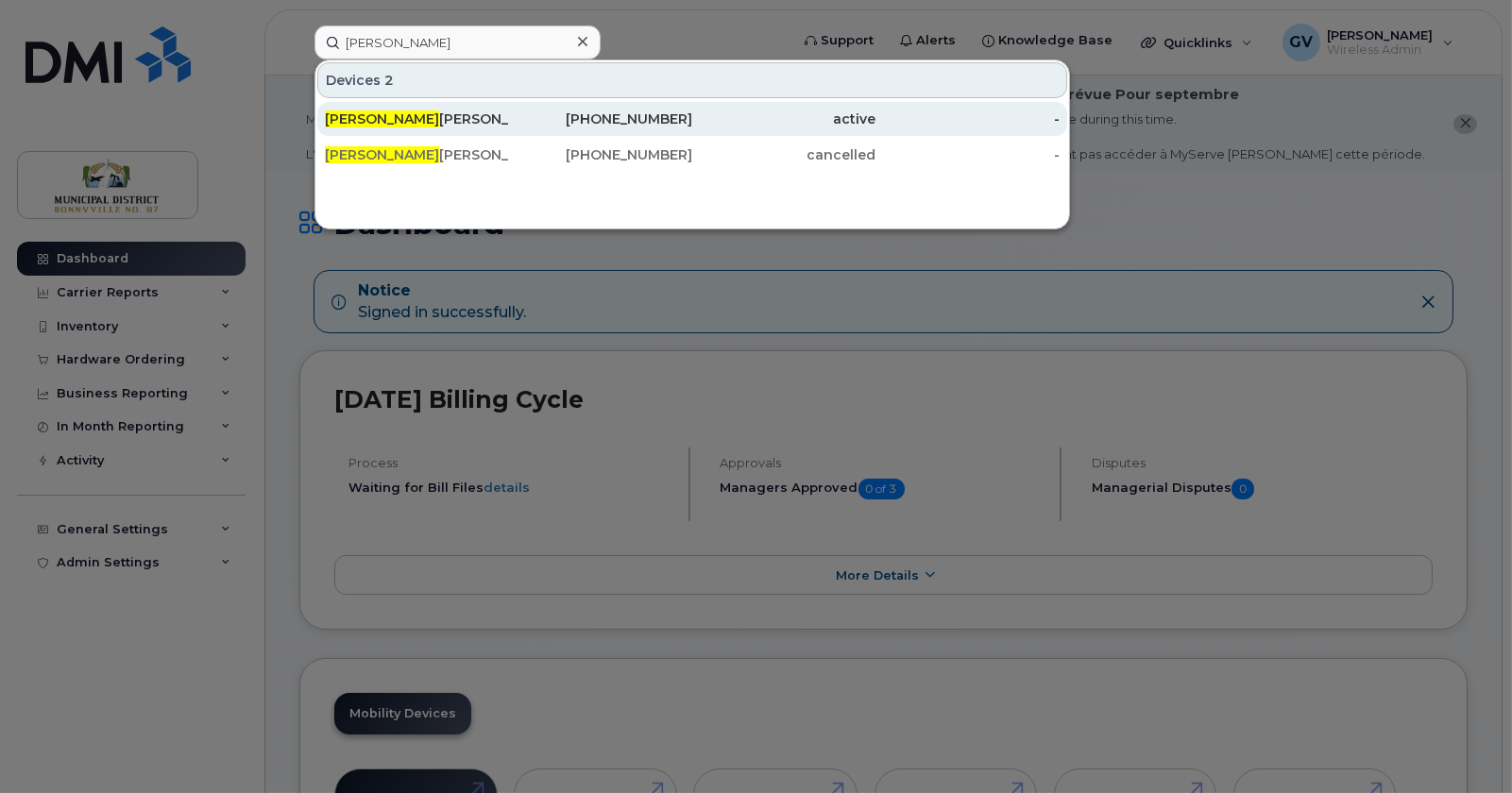
click at [509, 108] on div "Gerry Valenzuela" at bounding box center [601, 119] width 184 height 34
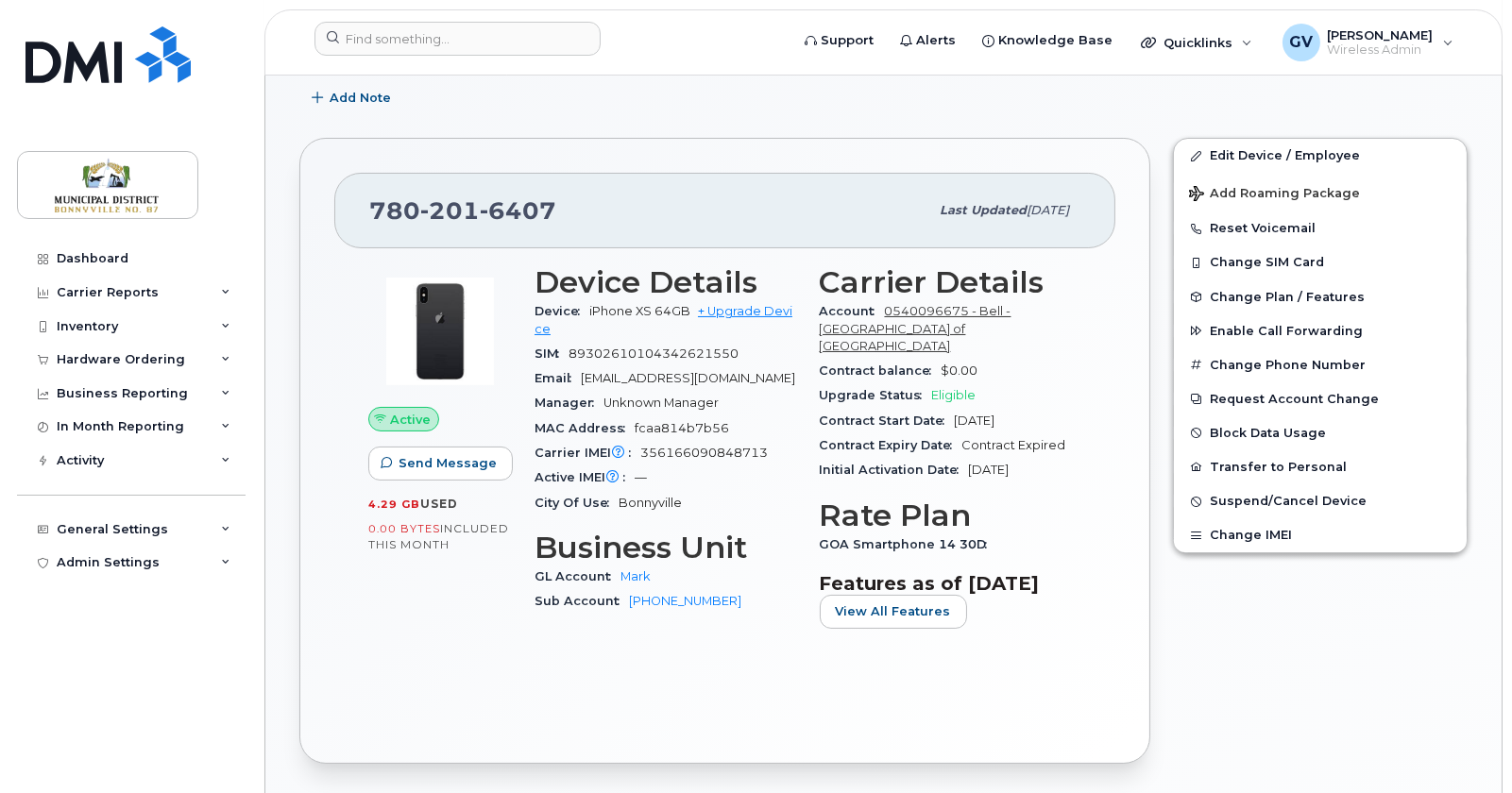
scroll to position [322, 0]
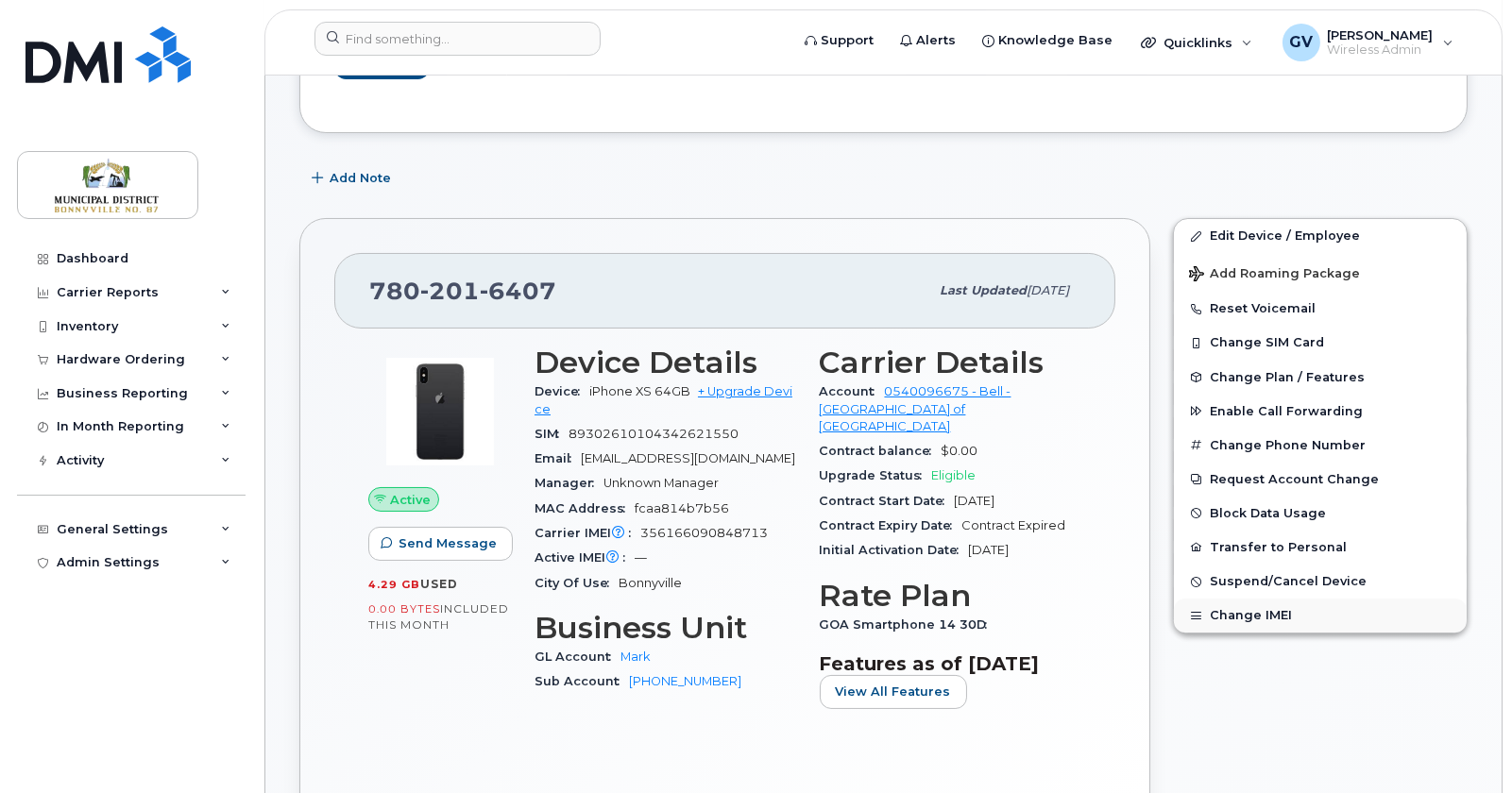
click at [1277, 620] on button "Change IMEI" at bounding box center [1320, 616] width 292 height 34
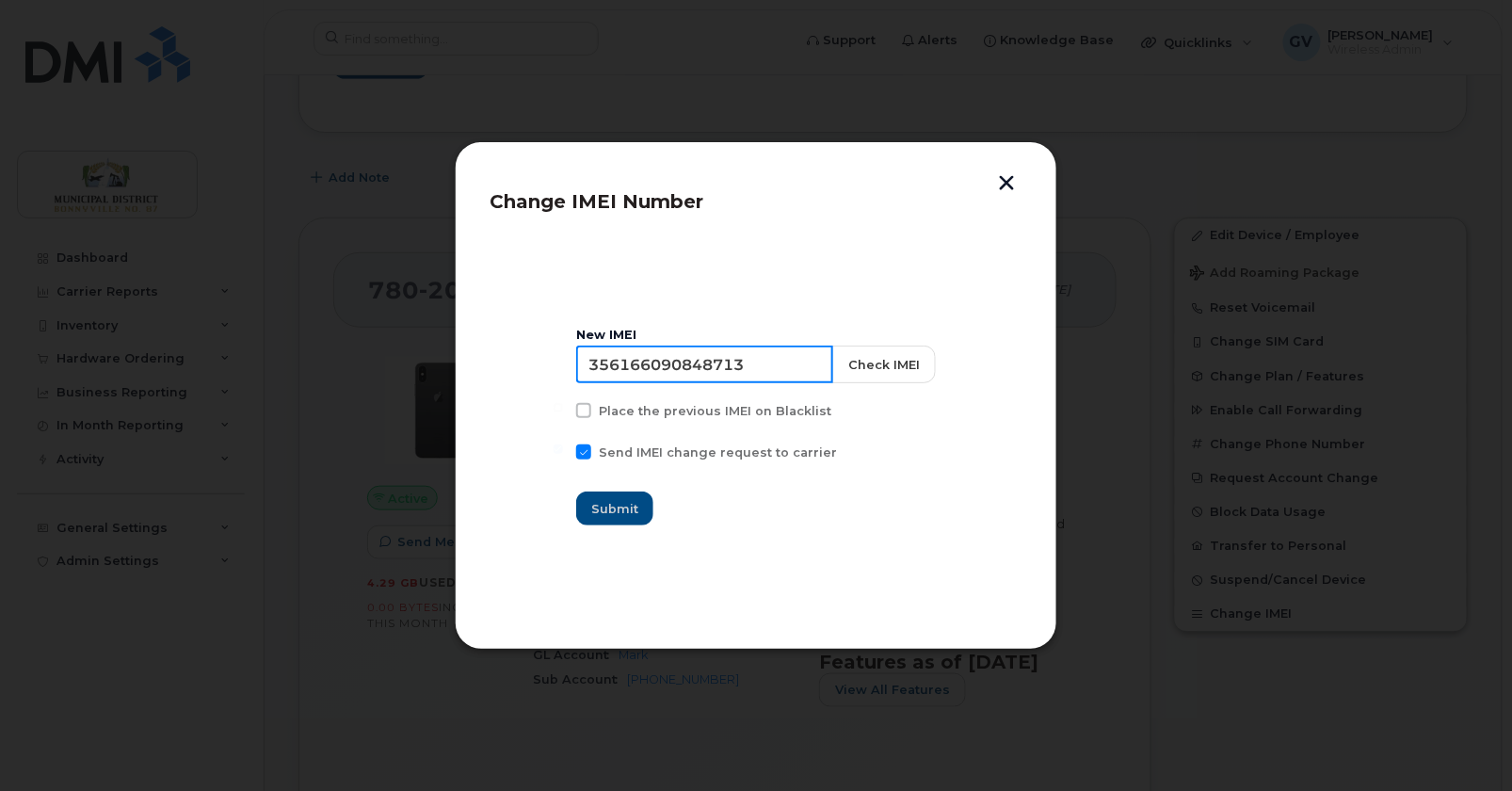
click at [689, 368] on input "356166090848713" at bounding box center [705, 364] width 257 height 38
click at [690, 368] on input "356166090848713" at bounding box center [705, 364] width 257 height 38
paste input "0114361082394"
type input "350114361082394"
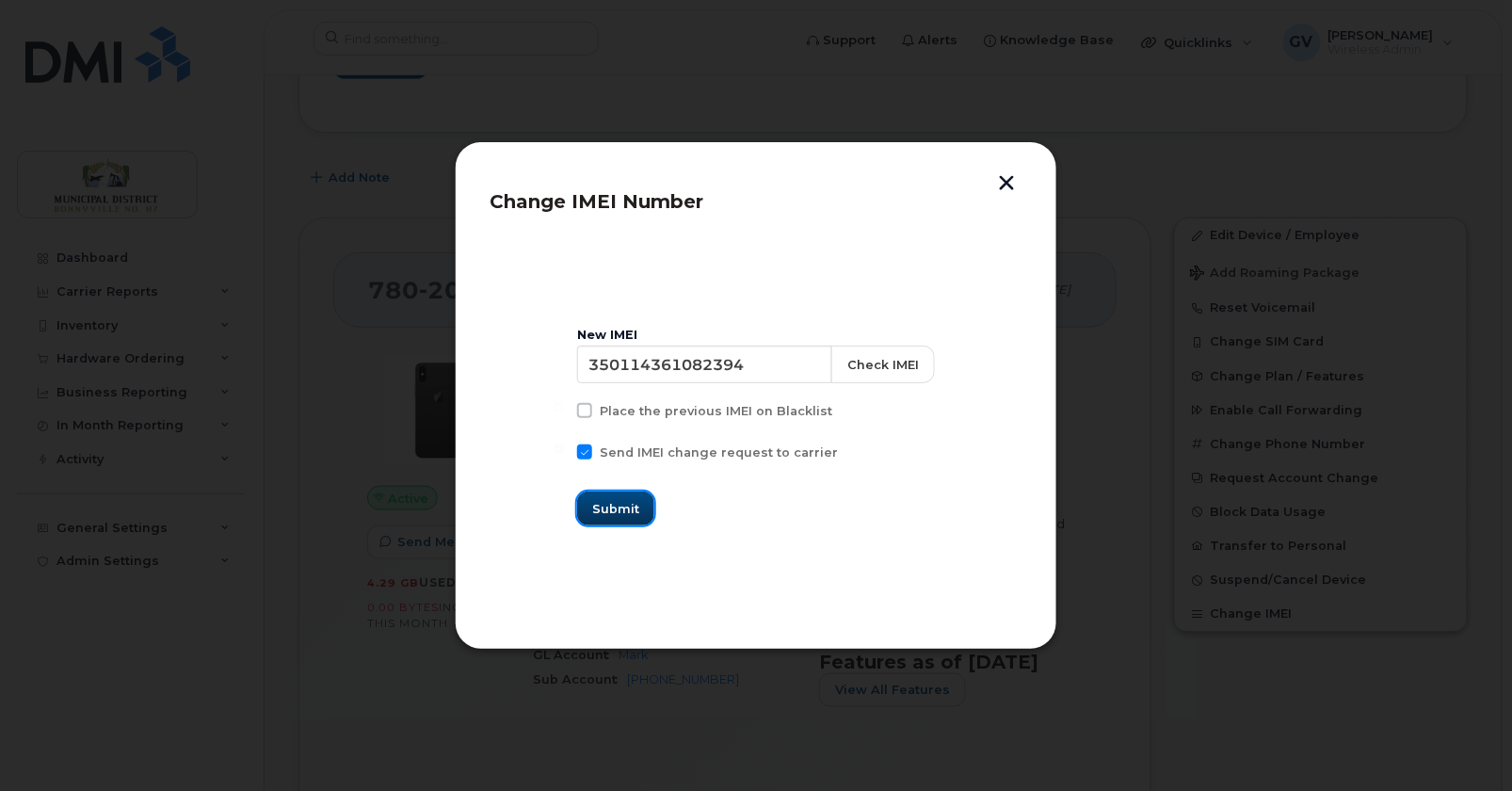
click at [640, 507] on span "Submit" at bounding box center [616, 509] width 47 height 18
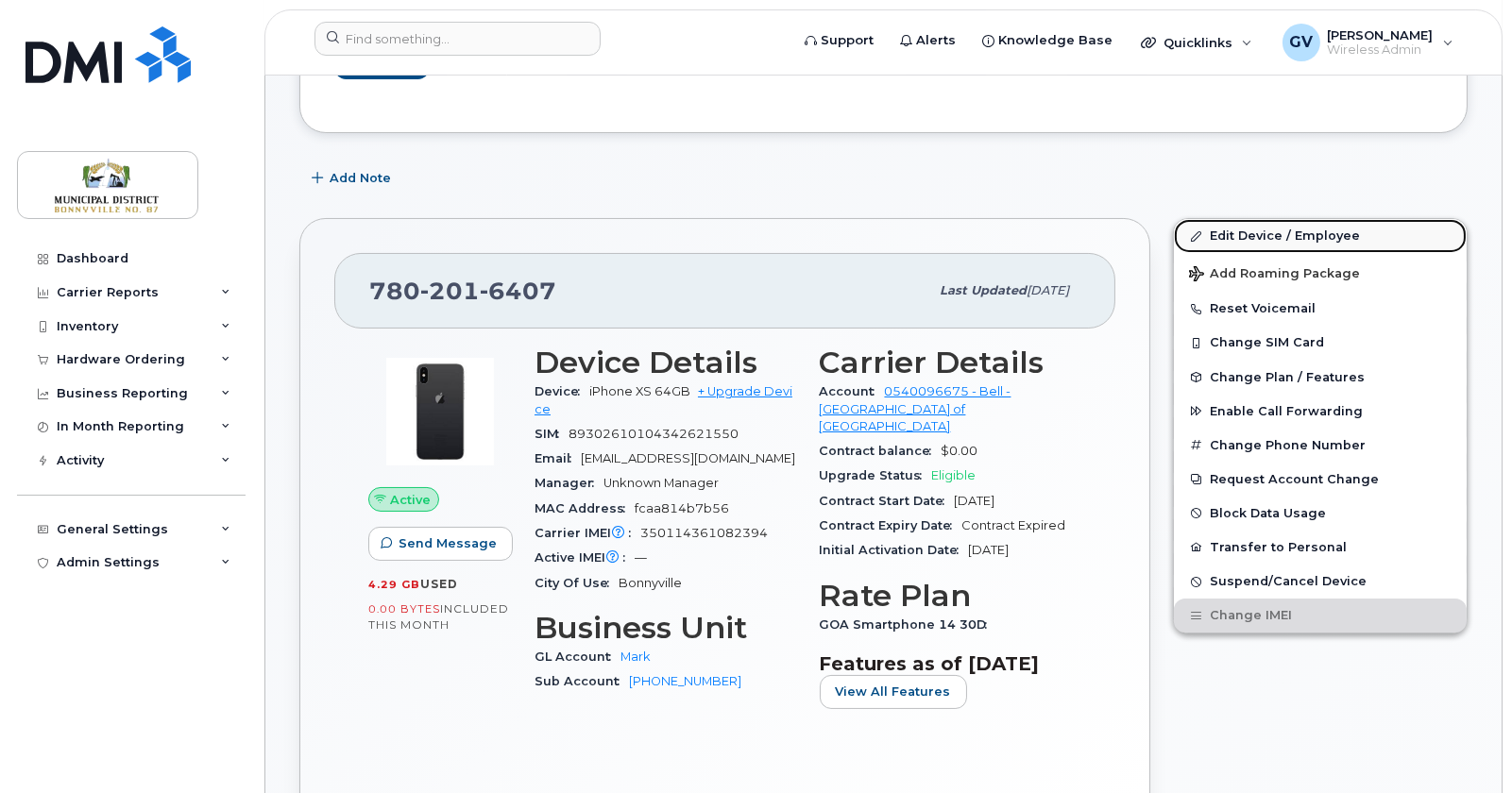
click at [1256, 230] on link "Edit Device / Employee" at bounding box center [1320, 236] width 292 height 34
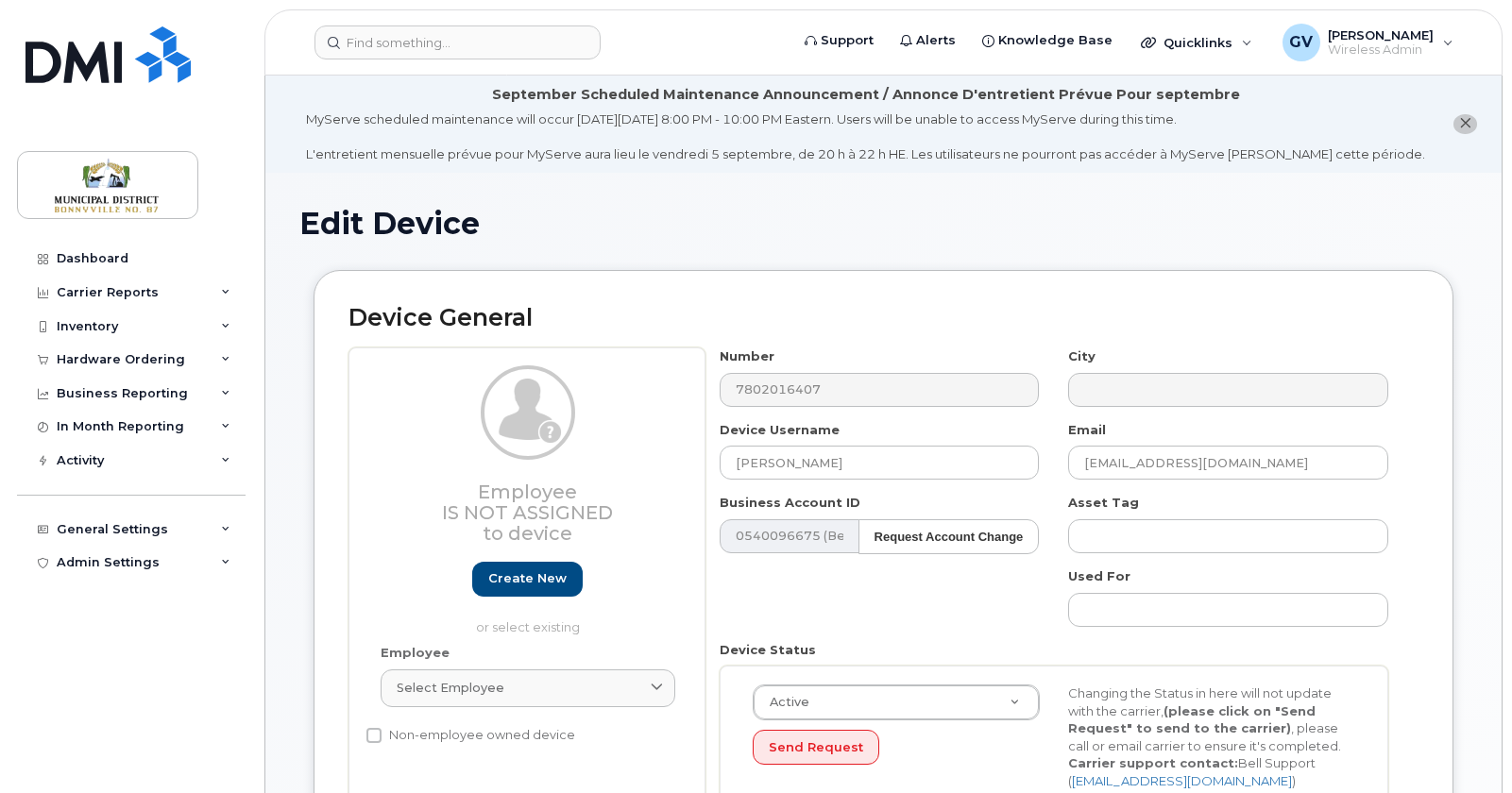
select select "1970968"
select select "1970975"
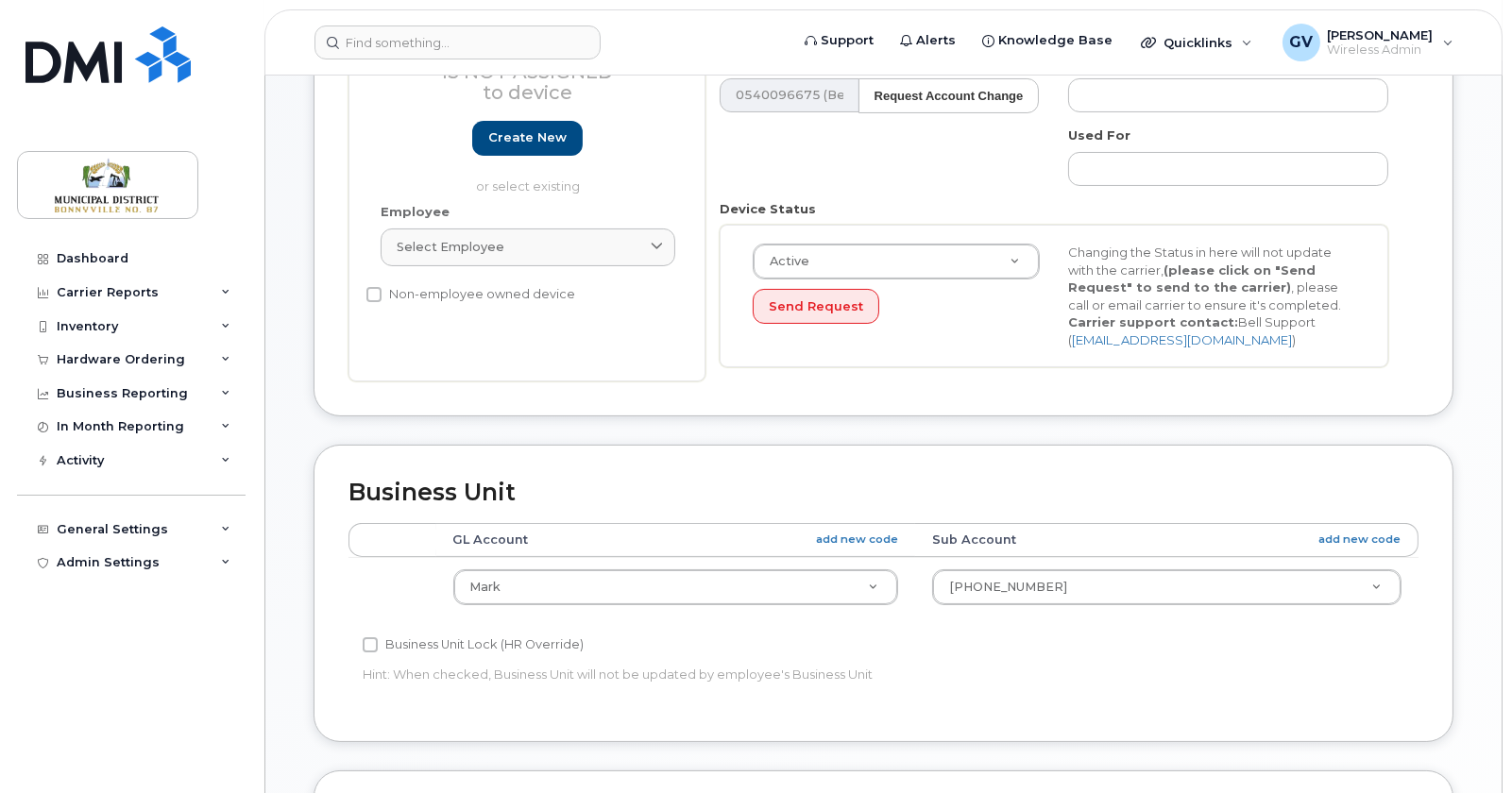
scroll to position [120, 0]
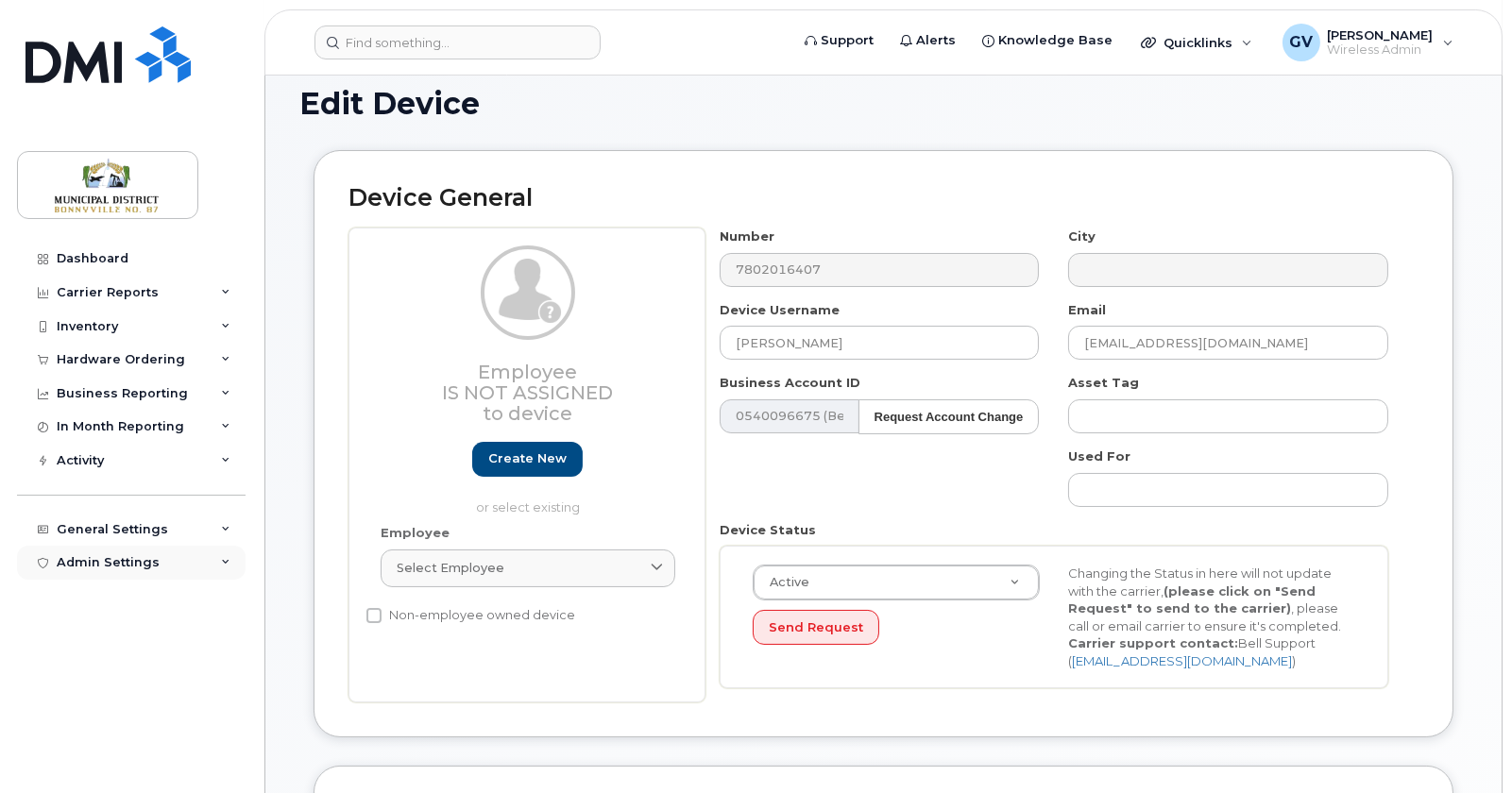
click at [121, 563] on div "Admin Settings" at bounding box center [108, 562] width 103 height 15
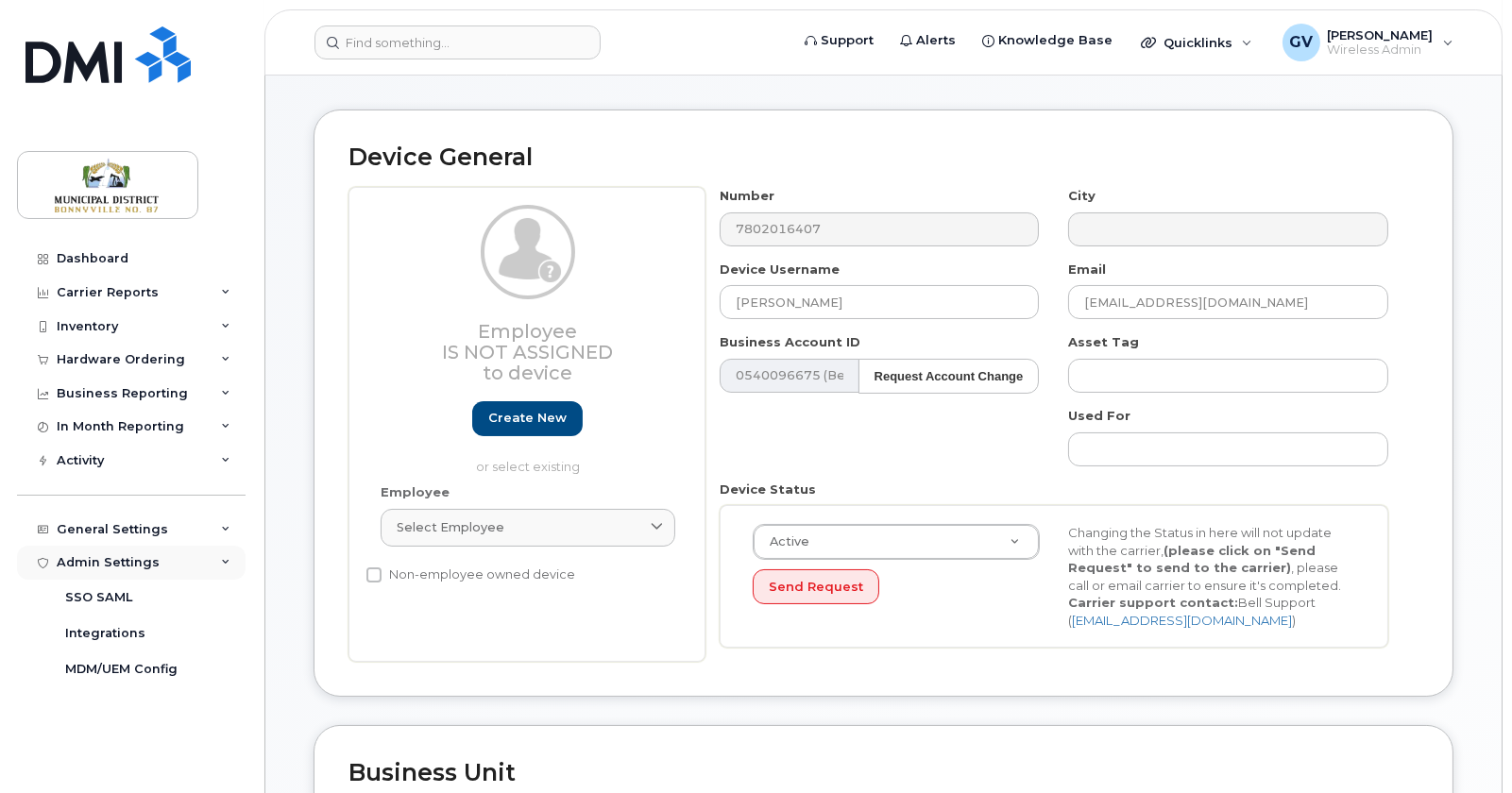
scroll to position [184, 0]
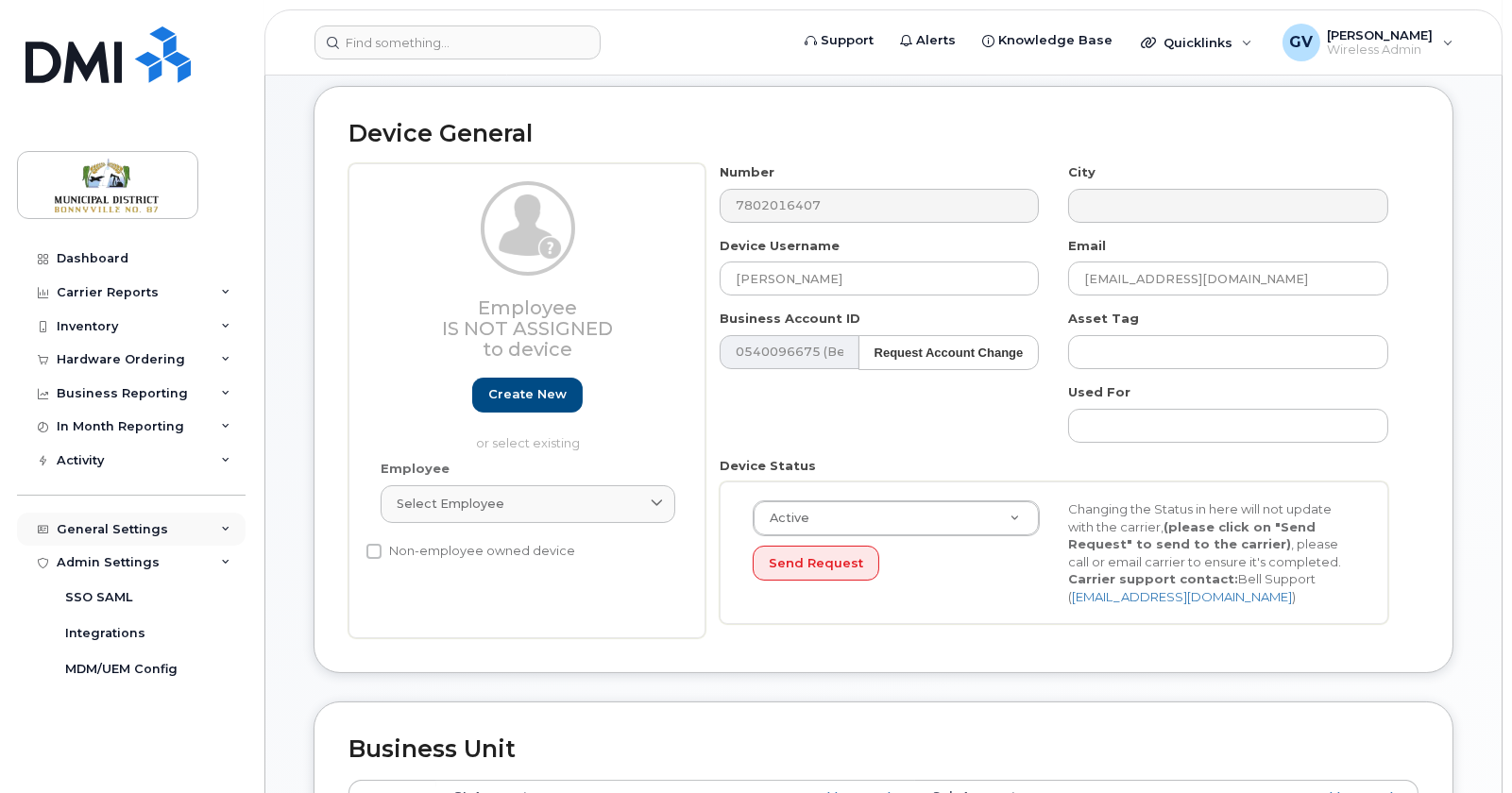
click at [122, 526] on div "General Settings" at bounding box center [112, 529] width 111 height 15
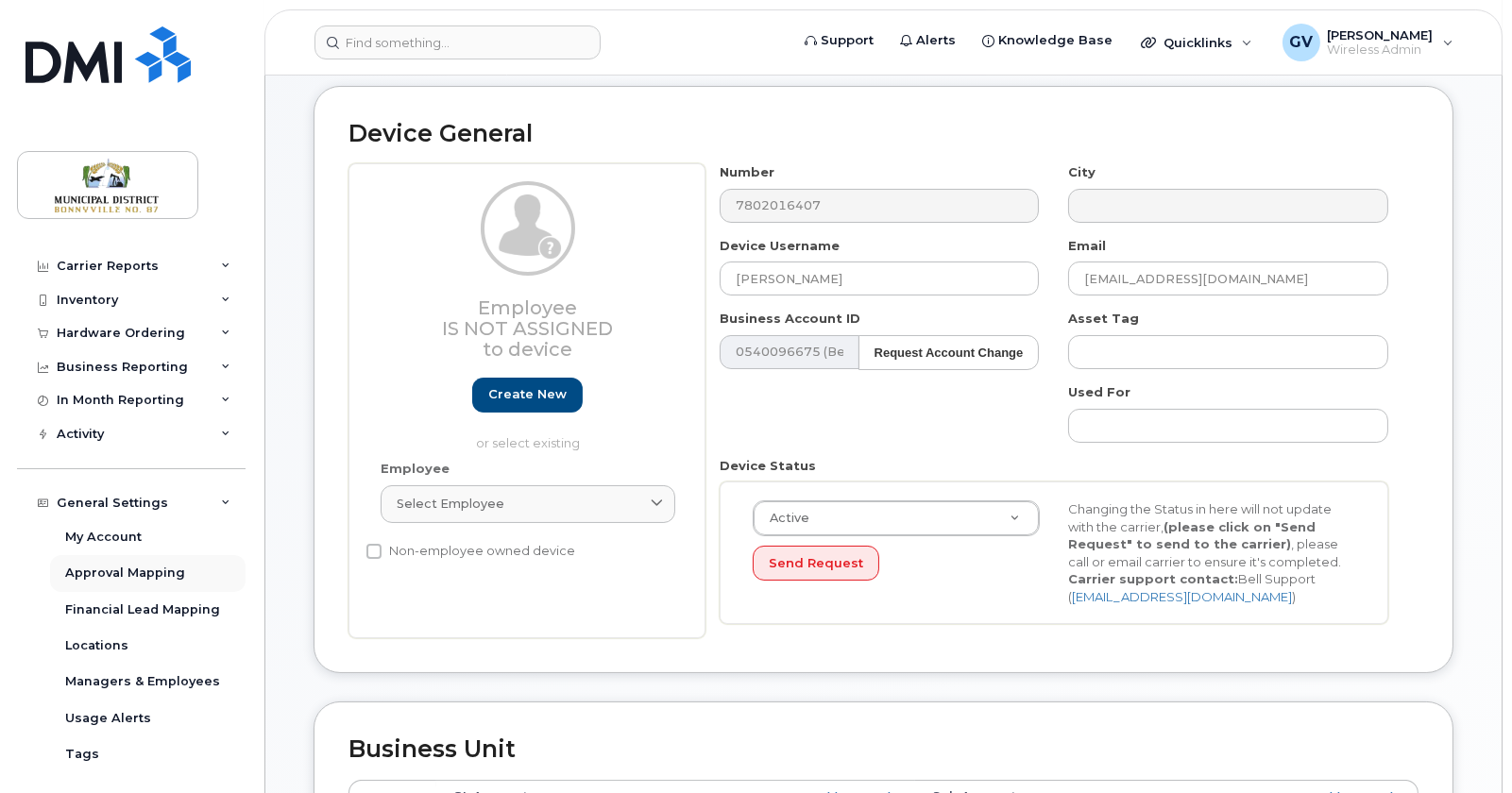
scroll to position [104, 0]
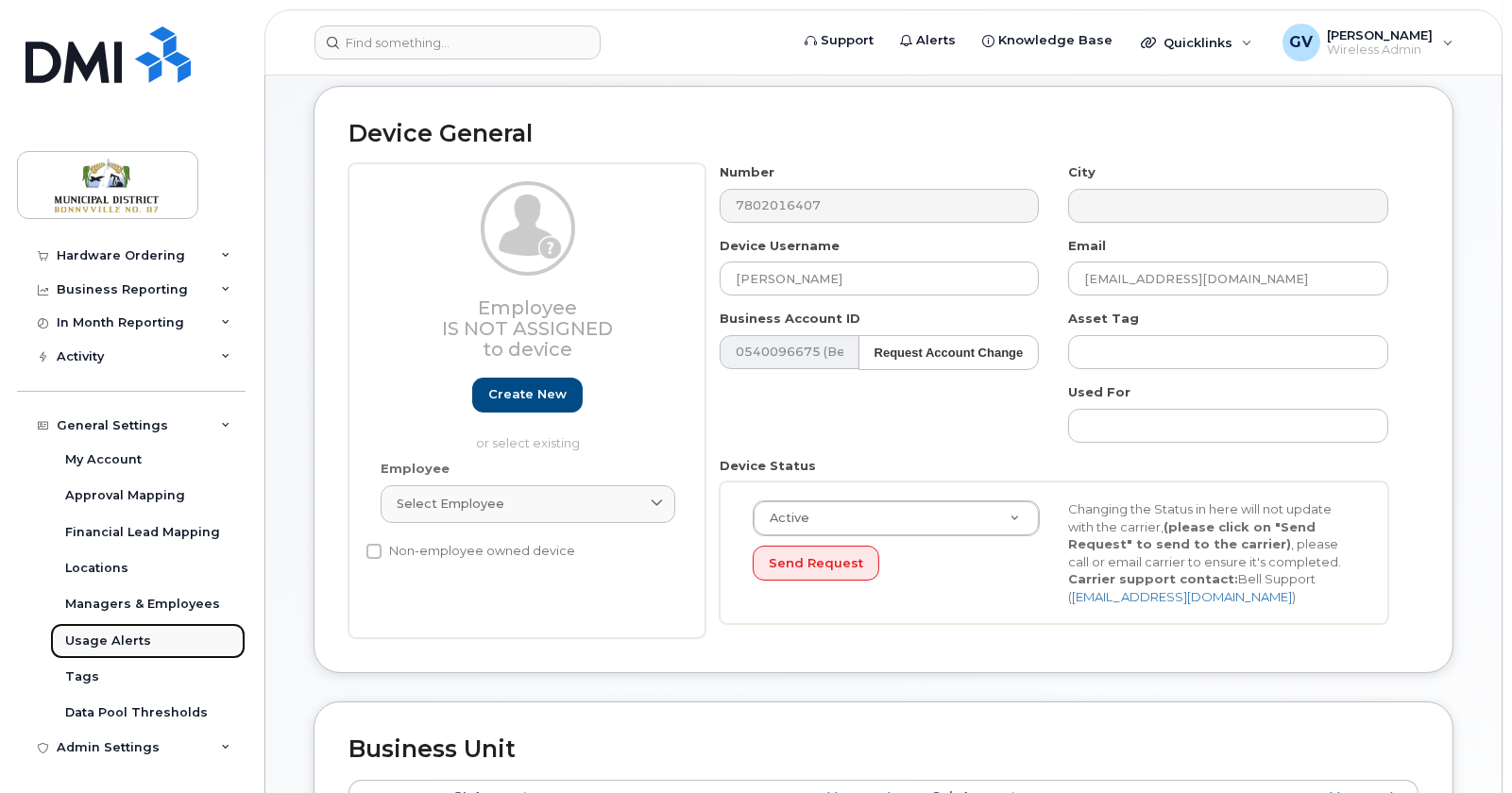
click at [117, 636] on div "Usage Alerts" at bounding box center [108, 640] width 86 height 17
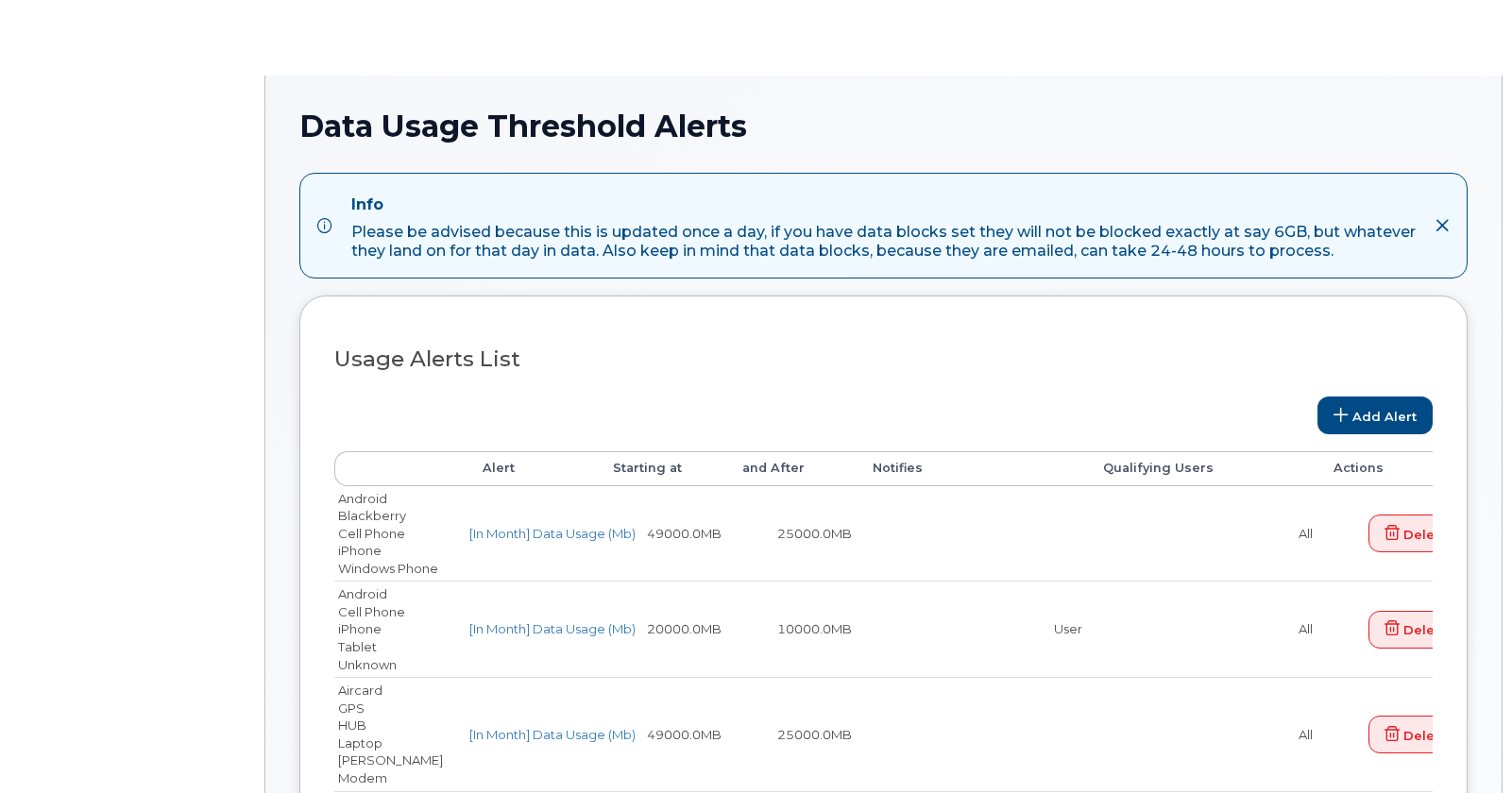
select select
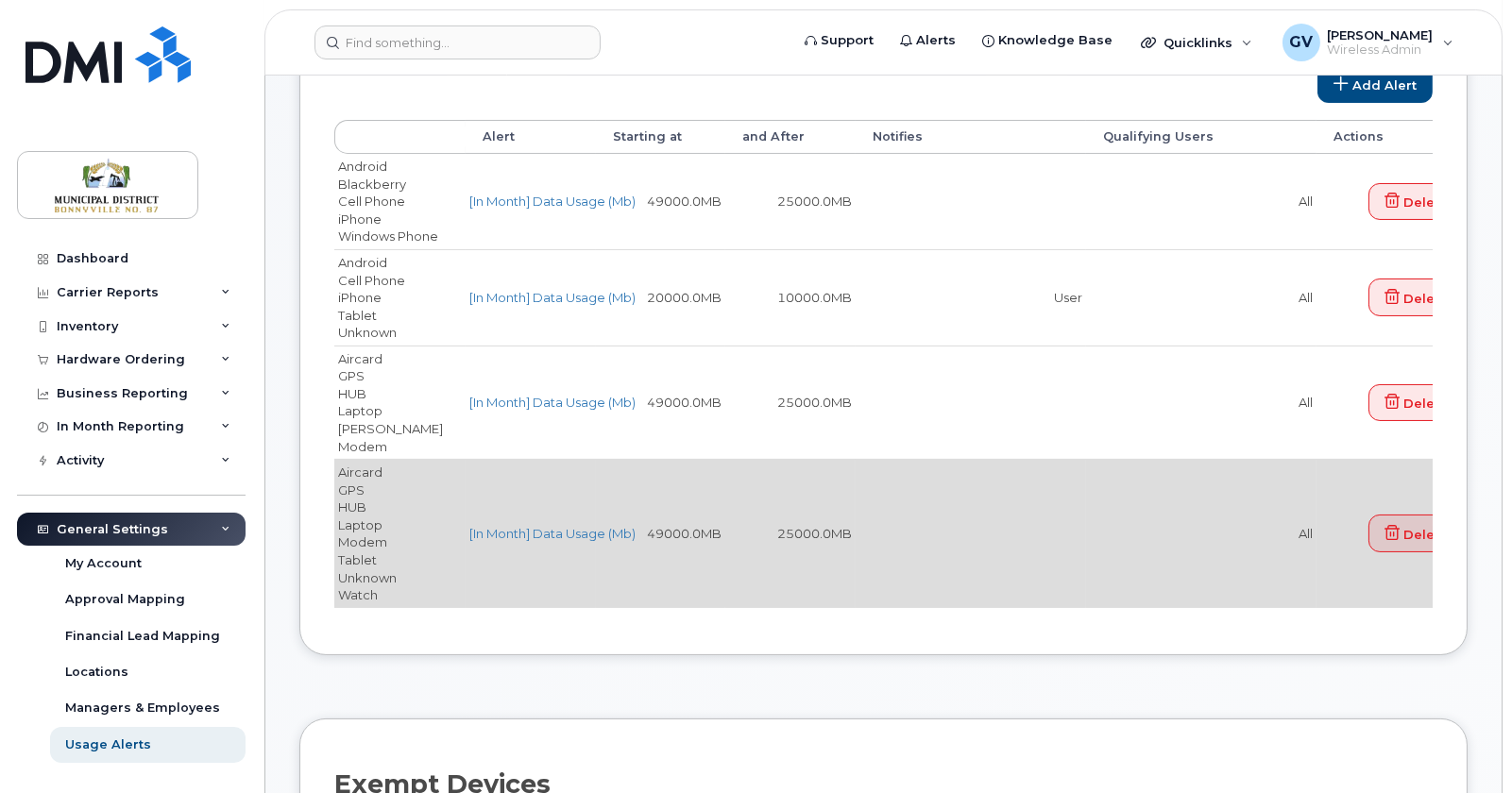
scroll to position [402, 0]
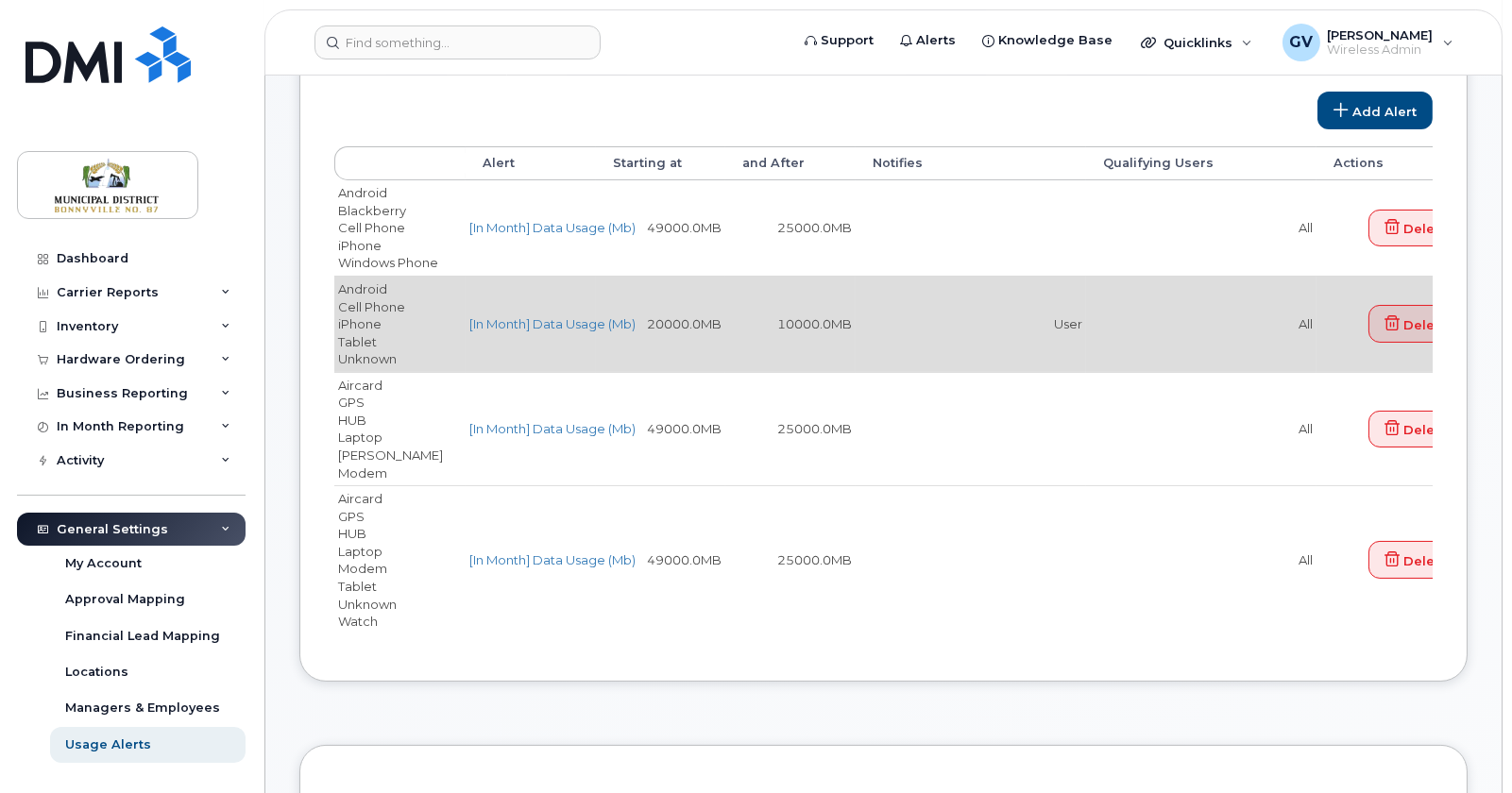
click at [1062, 326] on td "User" at bounding box center [971, 323] width 230 height 96
click at [544, 324] on link "[In Month] Data Usage (Mb)" at bounding box center [552, 323] width 167 height 15
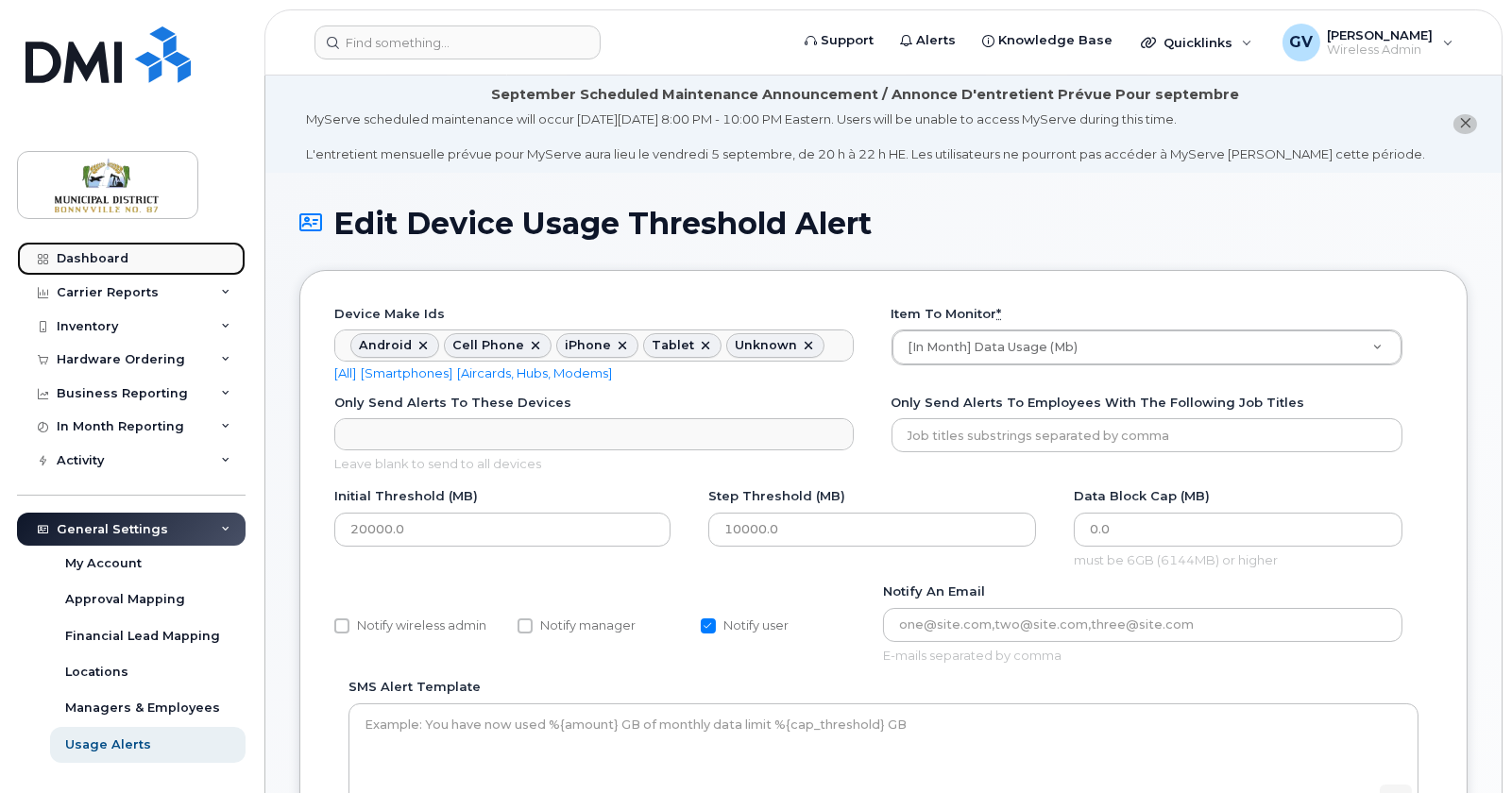
click at [110, 257] on div "Dashboard" at bounding box center [92, 258] width 71 height 15
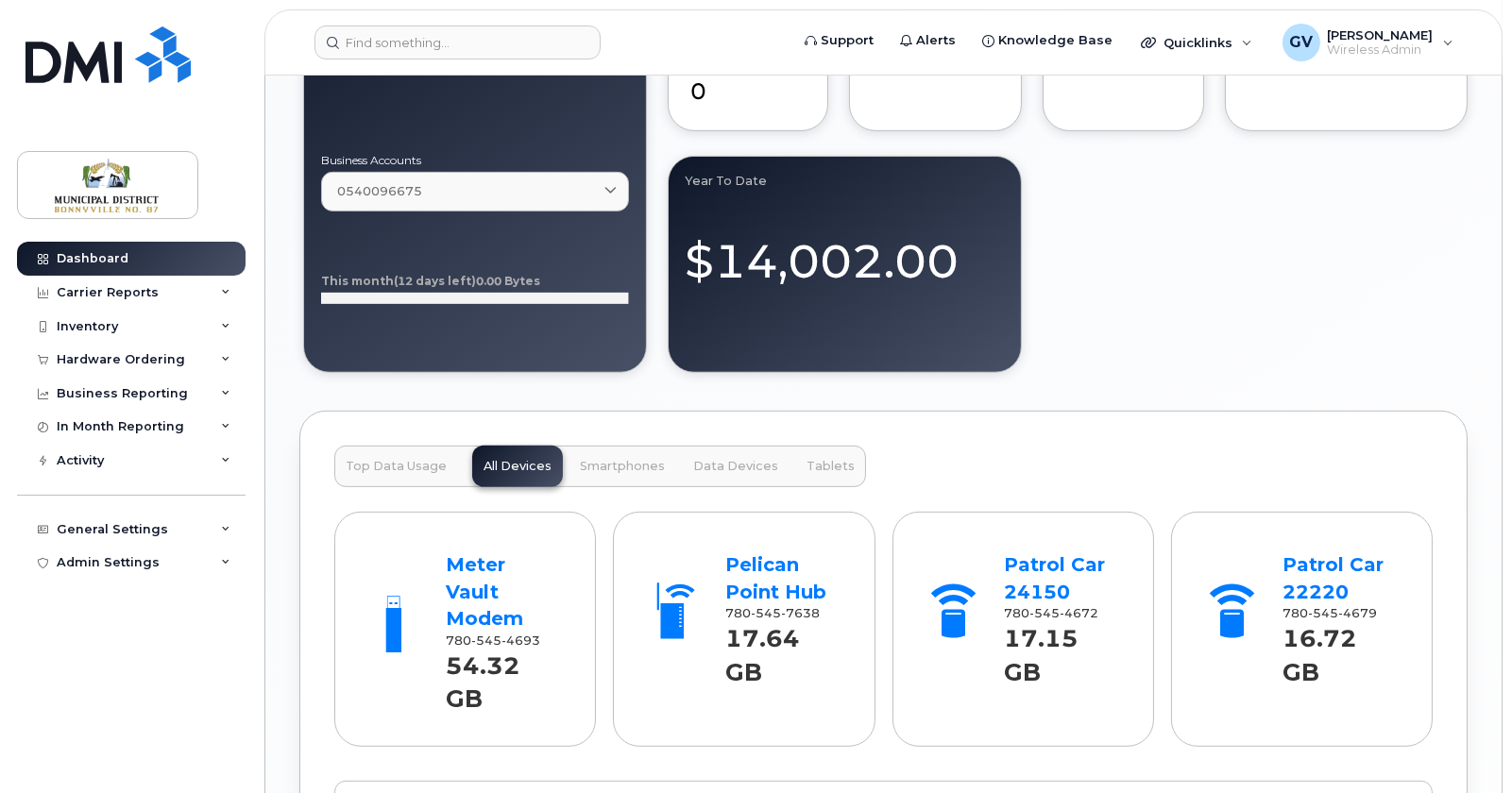
scroll to position [1966, 0]
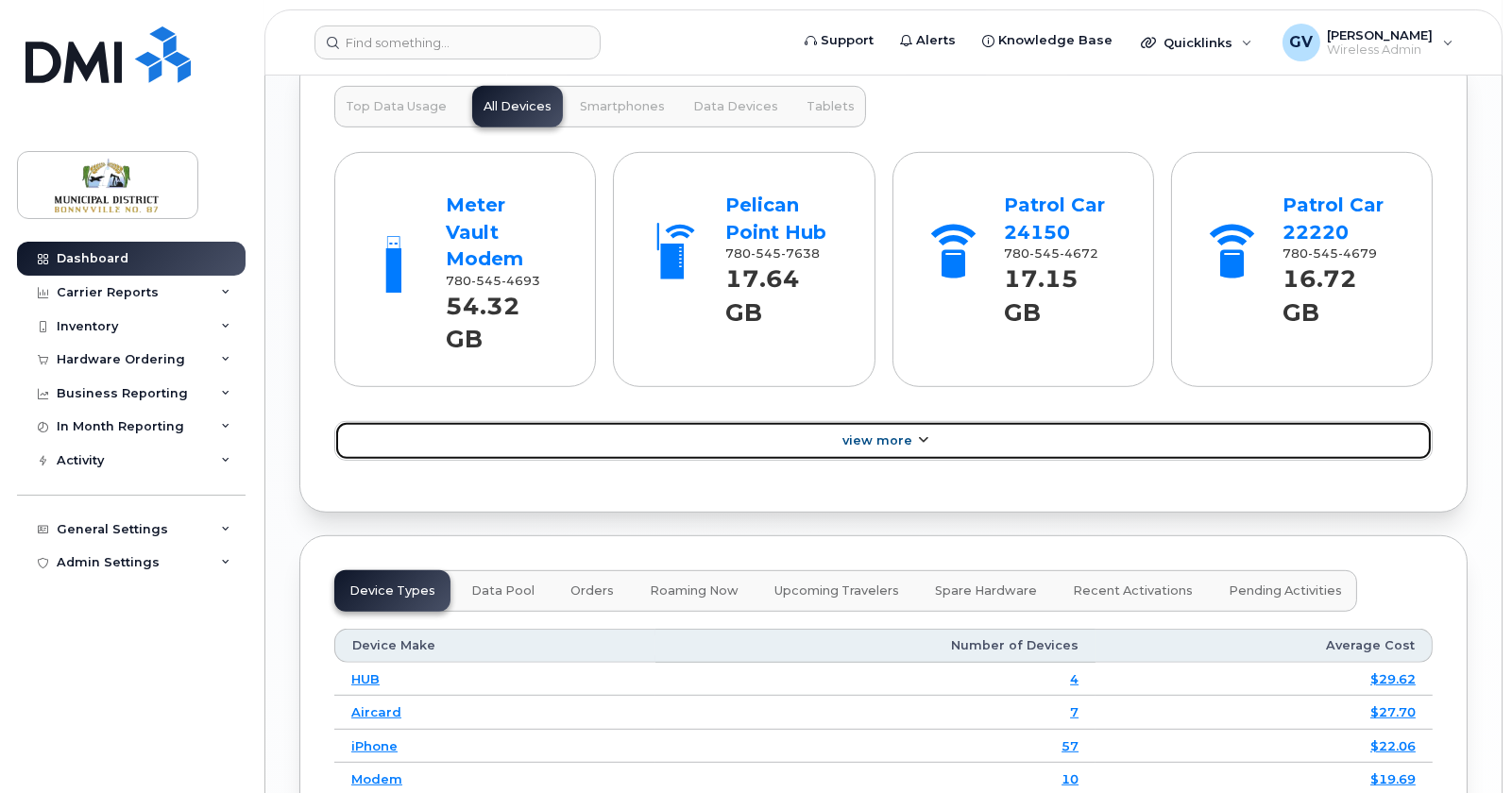
click at [917, 434] on icon at bounding box center [923, 440] width 15 height 12
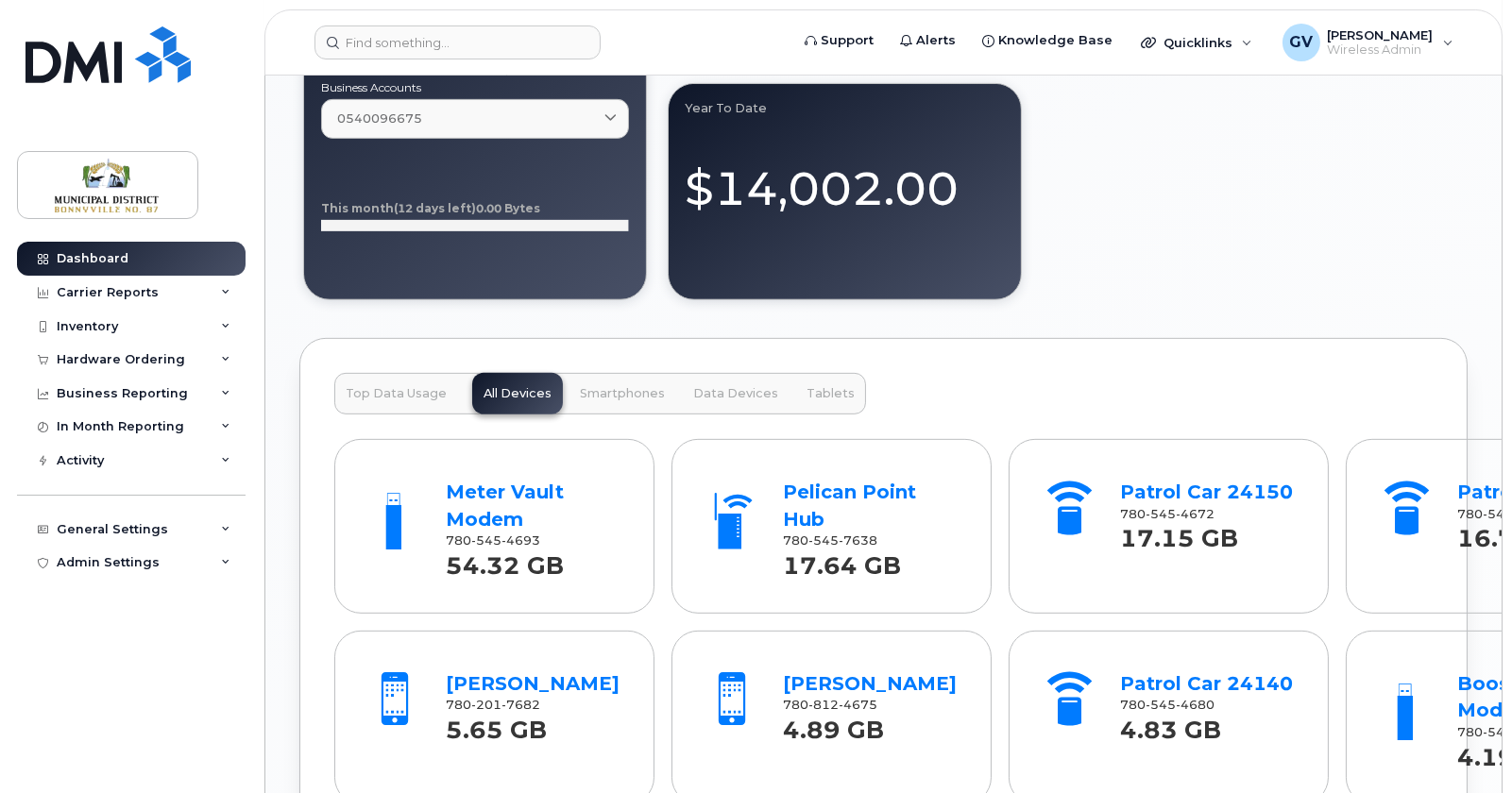
scroll to position [1735, 0]
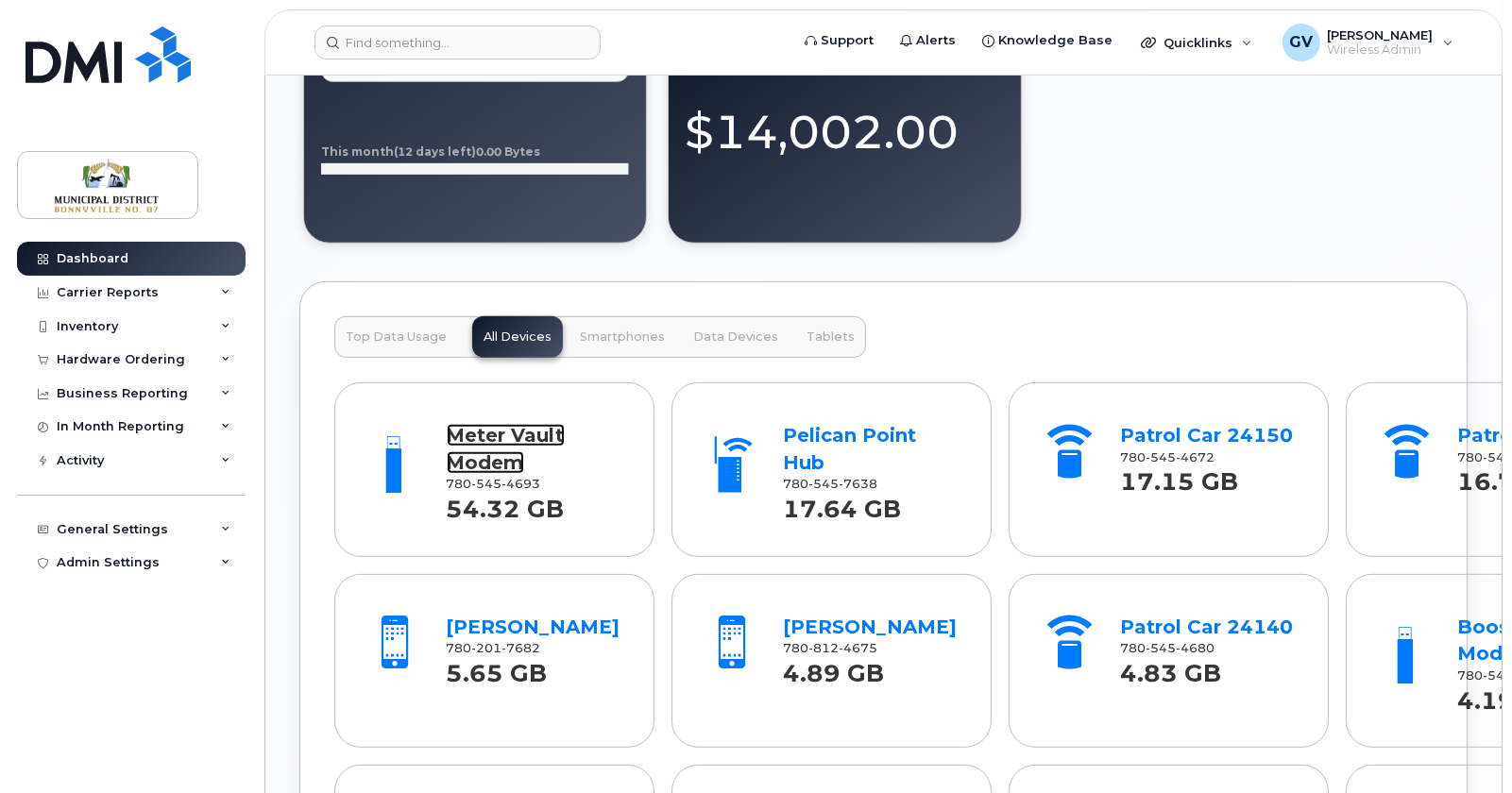
click at [484, 438] on link "Meter Vault Modem" at bounding box center [505, 449] width 118 height 50
